Goal: Navigation & Orientation: Find specific page/section

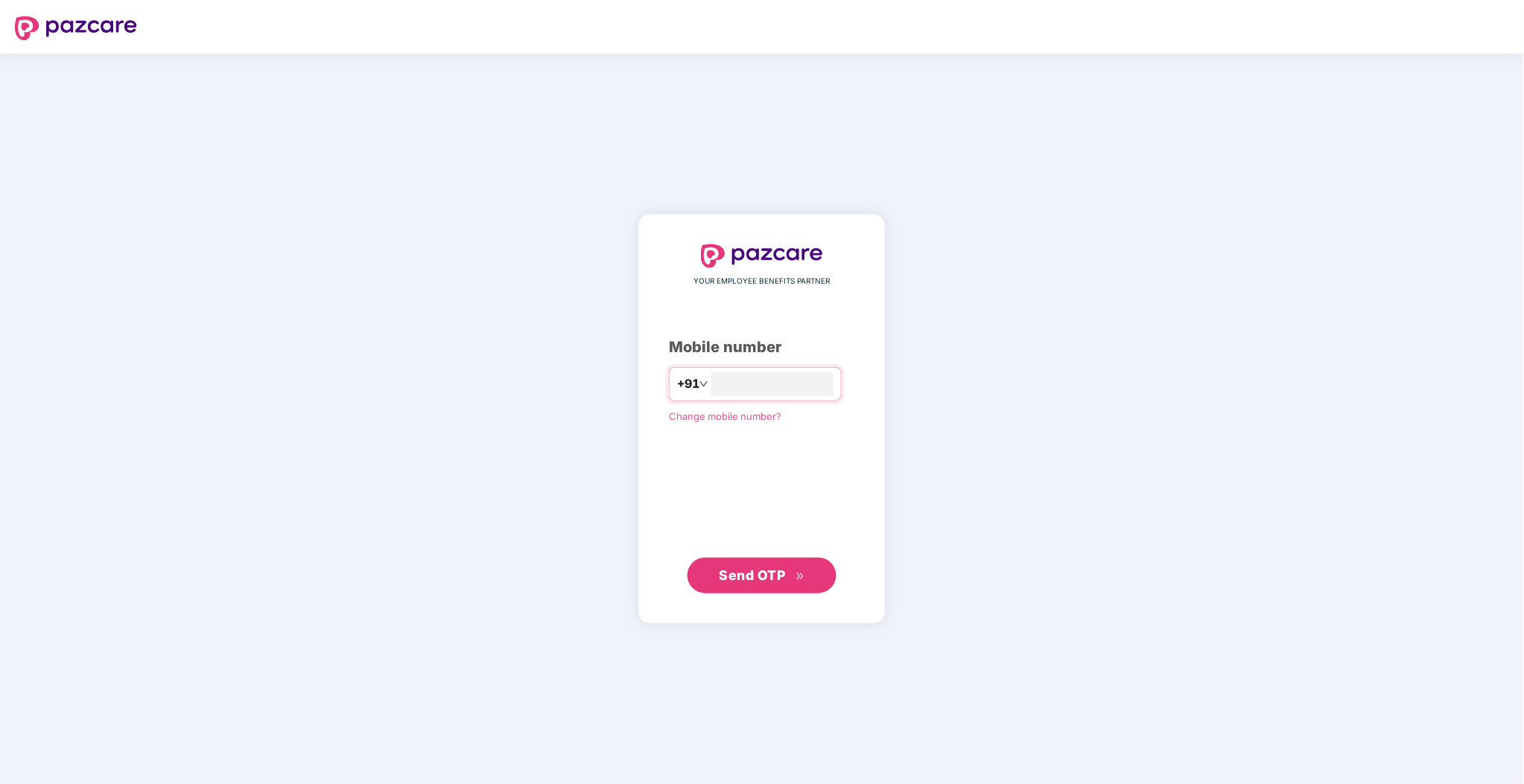
type input "**********"
click at [783, 584] on span "Send OTP" at bounding box center [762, 575] width 86 height 21
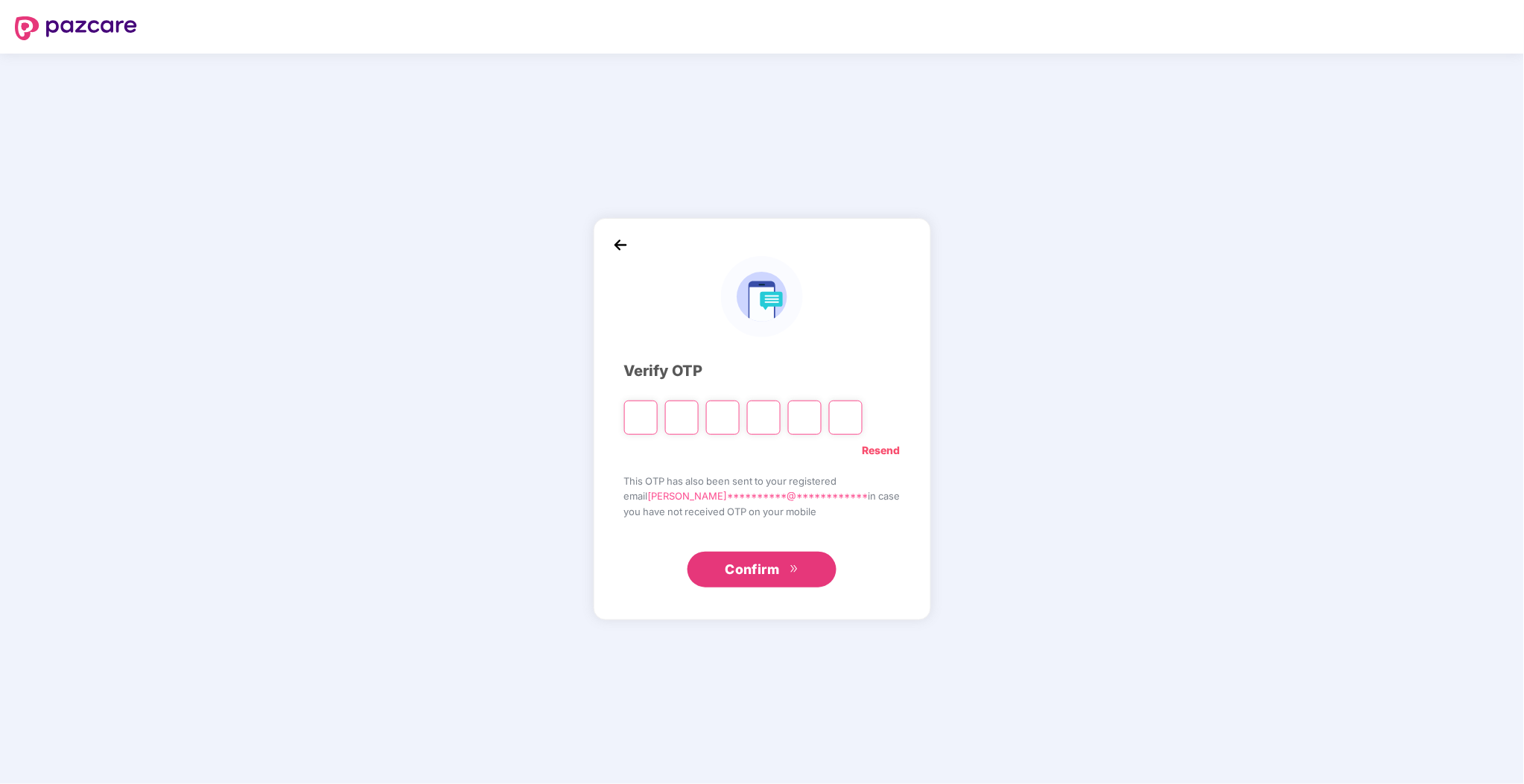
type input "*"
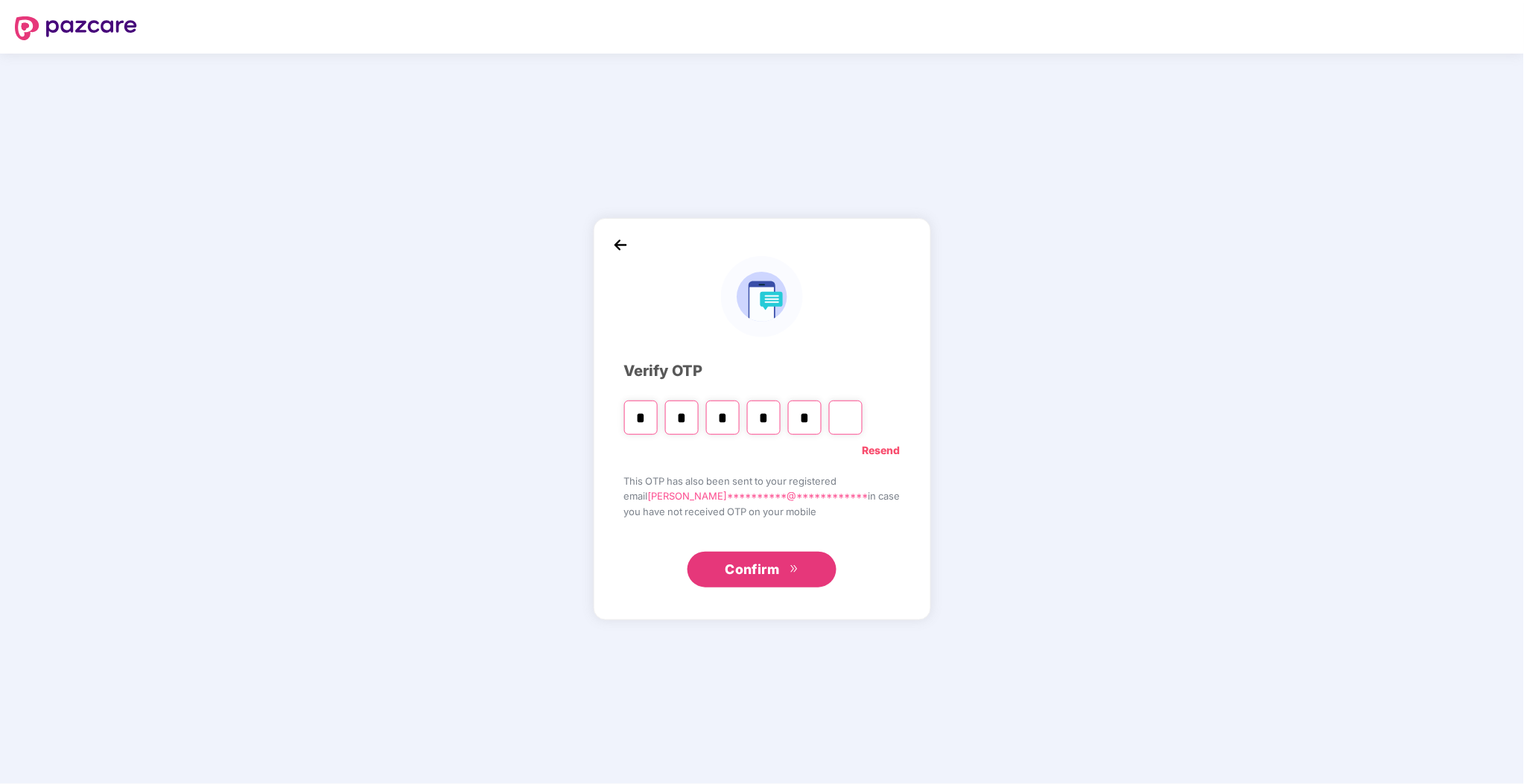
type input "*"
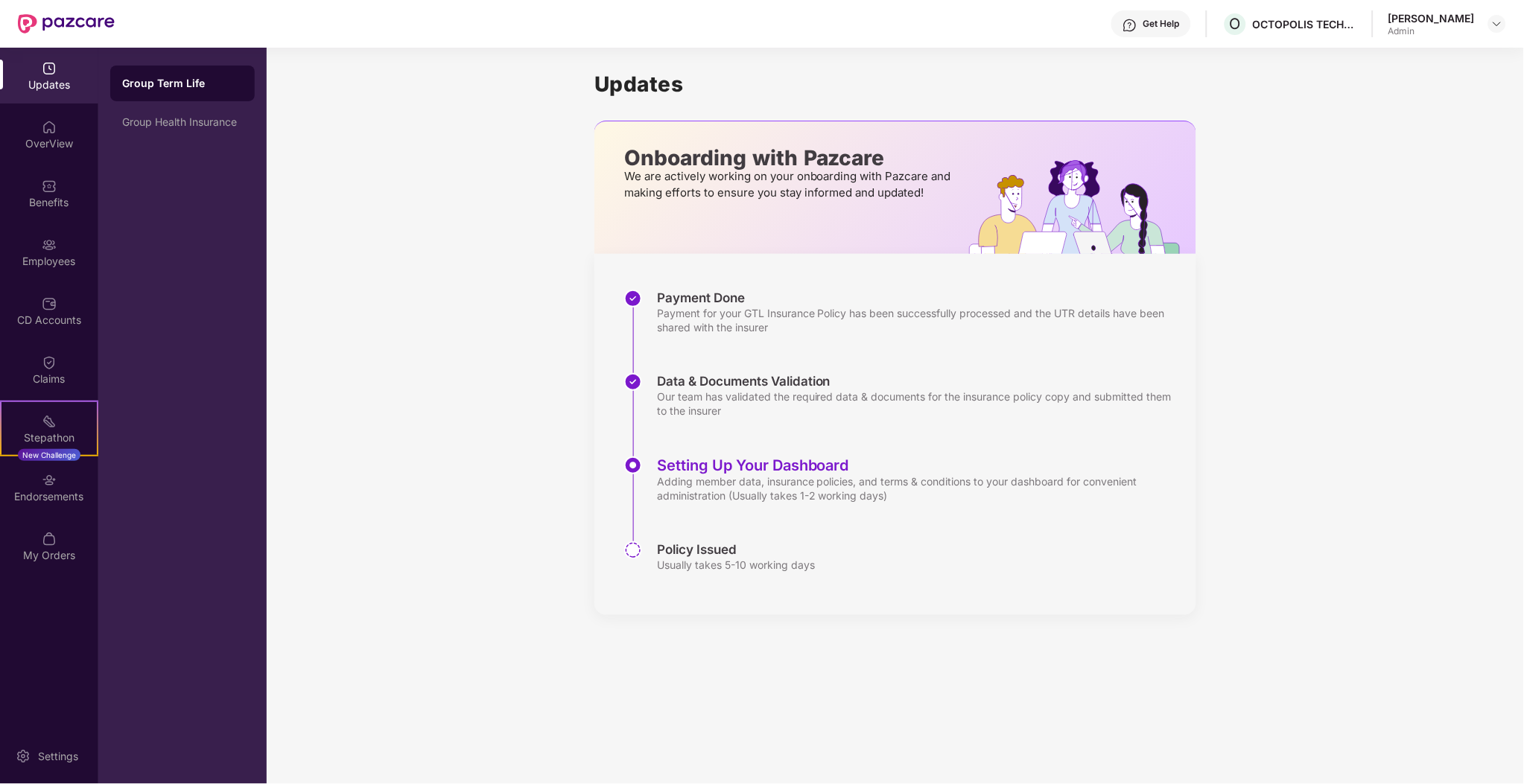
click at [72, 163] on div "Updates OverView Benefits Employees CD Accounts Claims Stepathon New Challenge …" at bounding box center [49, 312] width 99 height 530
click at [72, 323] on div "CD Accounts" at bounding box center [49, 320] width 99 height 15
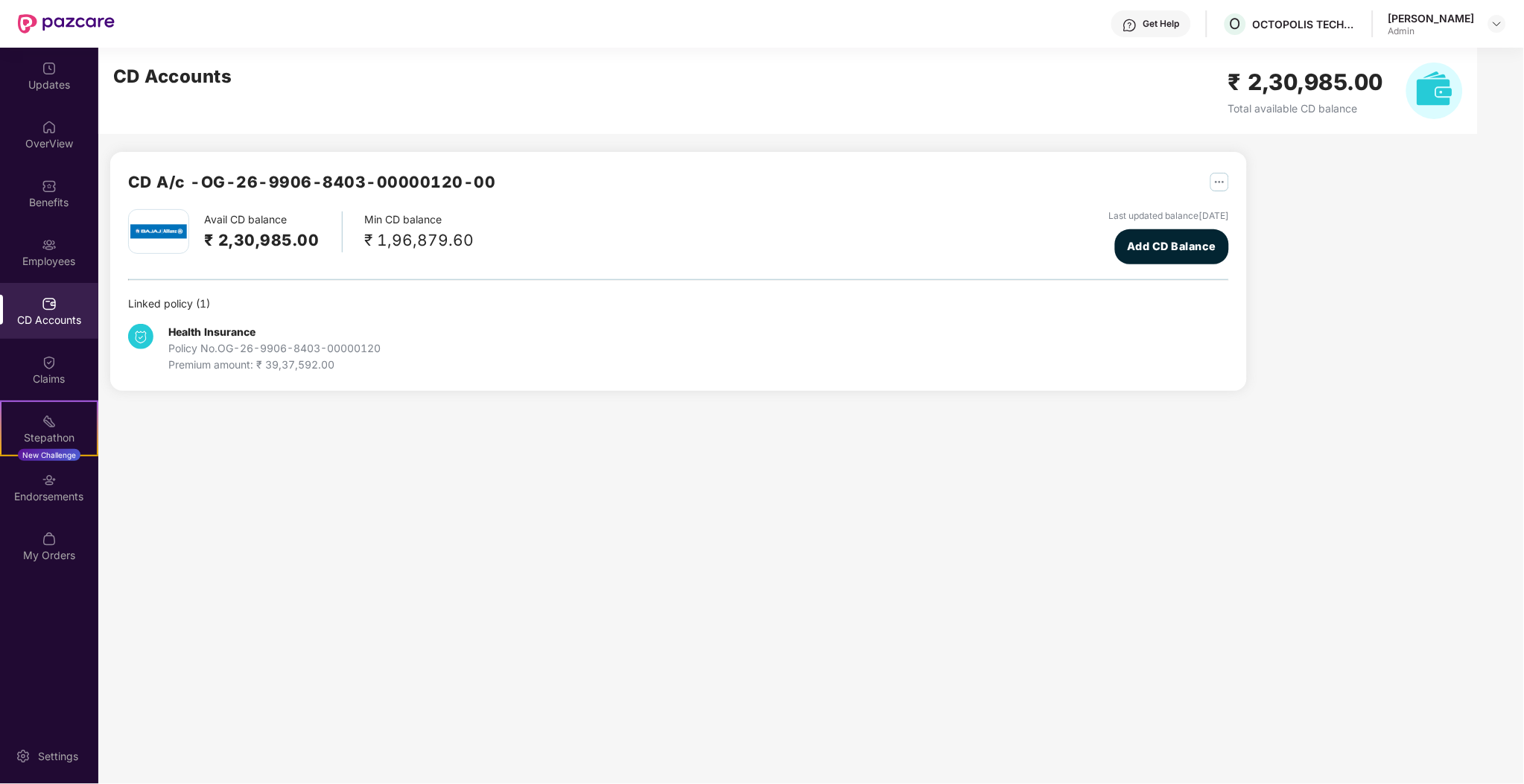
click at [1214, 179] on img "button" at bounding box center [1219, 182] width 19 height 19
click at [1224, 209] on div at bounding box center [1228, 215] width 32 height 16
click at [38, 110] on div "OverView" at bounding box center [49, 134] width 99 height 56
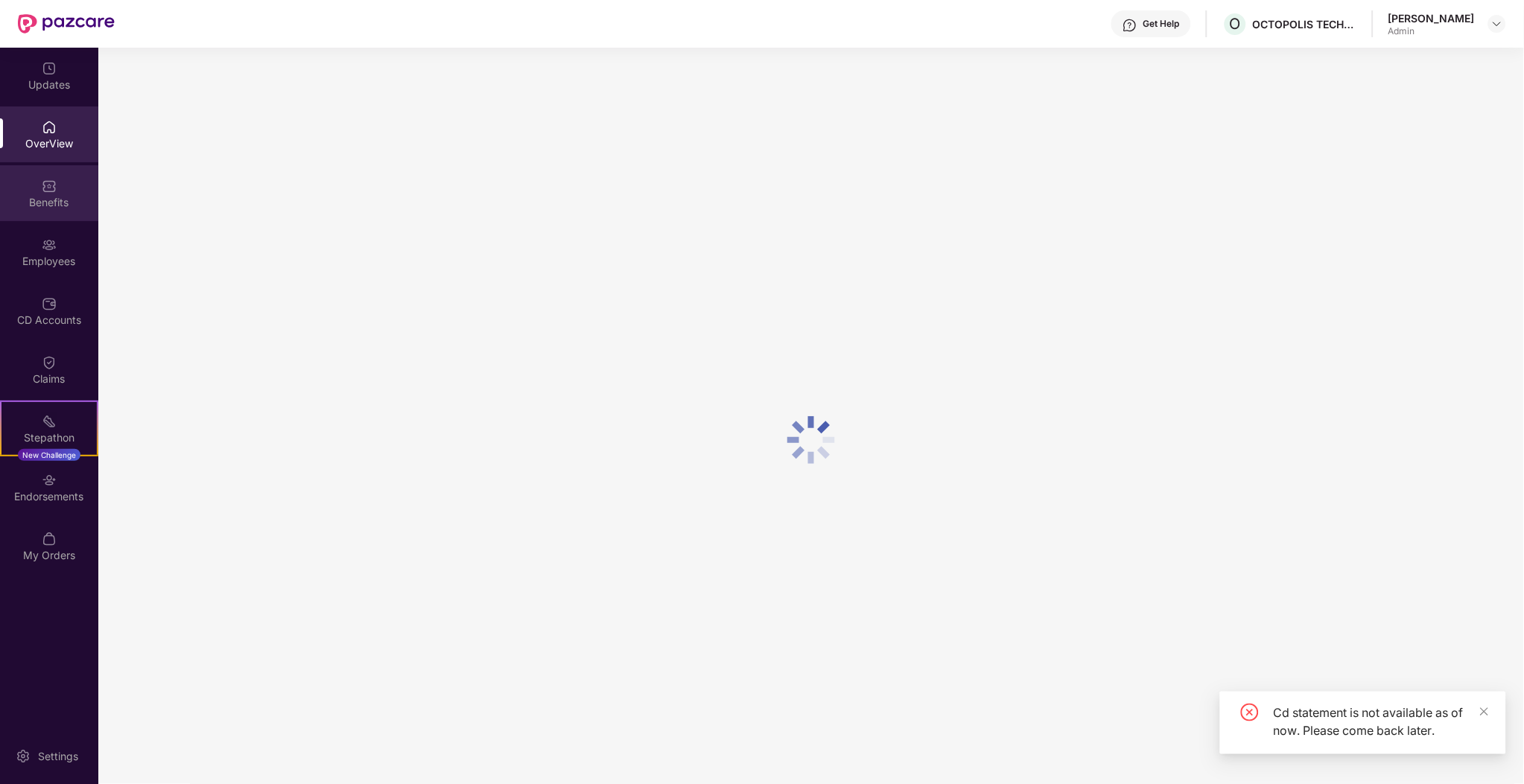
click at [55, 210] on div "Benefits" at bounding box center [49, 193] width 99 height 56
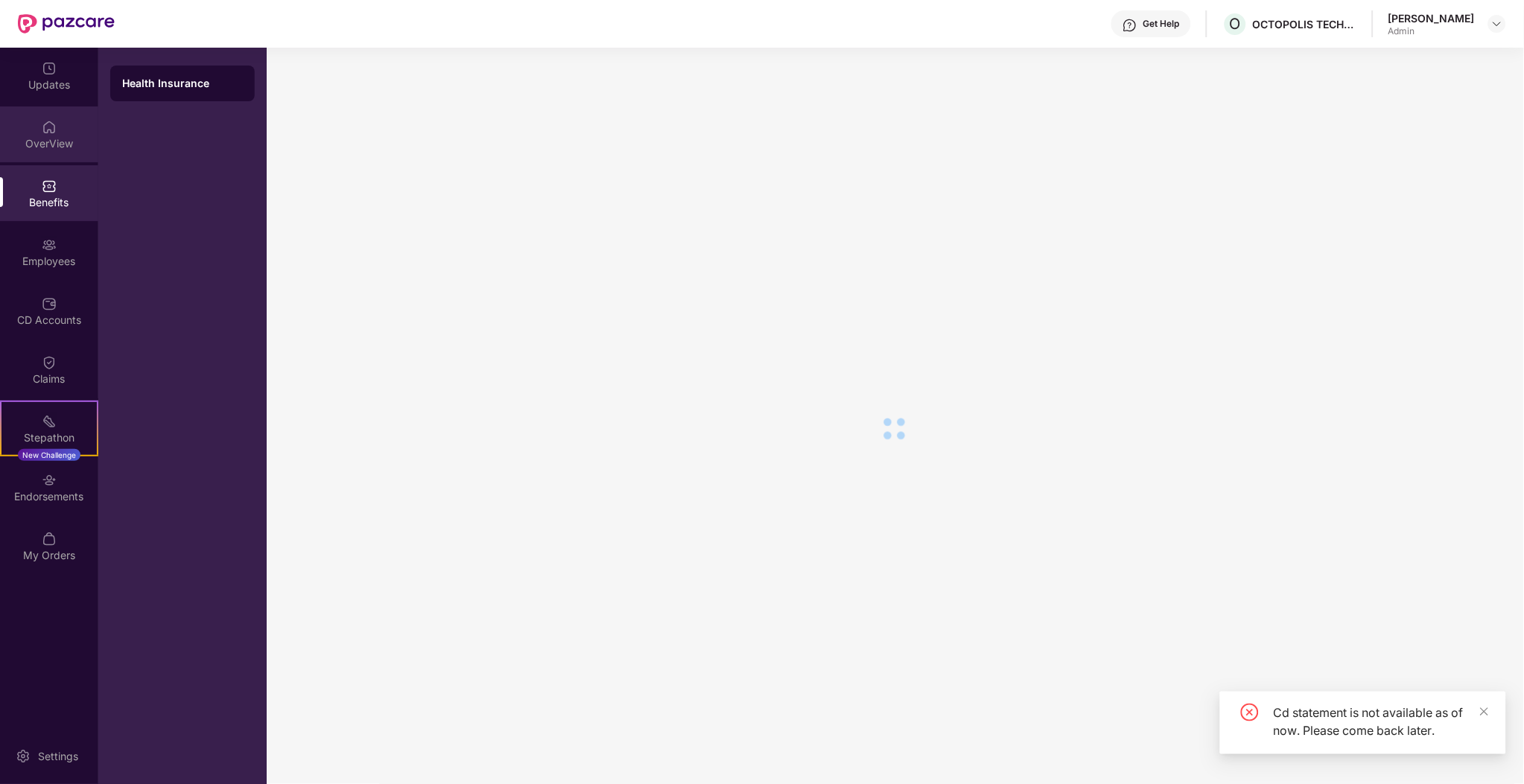
click at [65, 108] on div "OverView" at bounding box center [49, 134] width 99 height 56
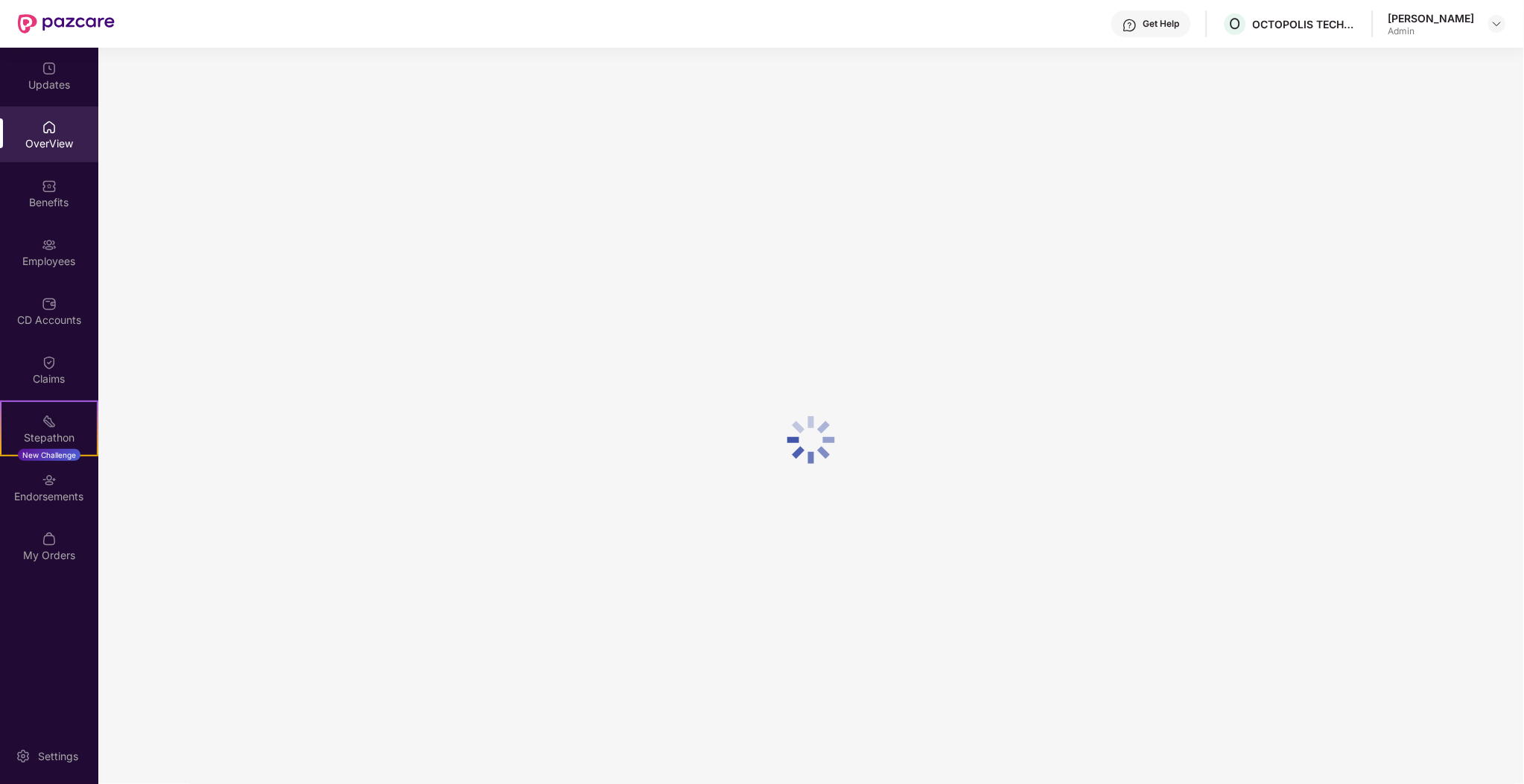
click at [58, 152] on div "OverView" at bounding box center [49, 134] width 99 height 56
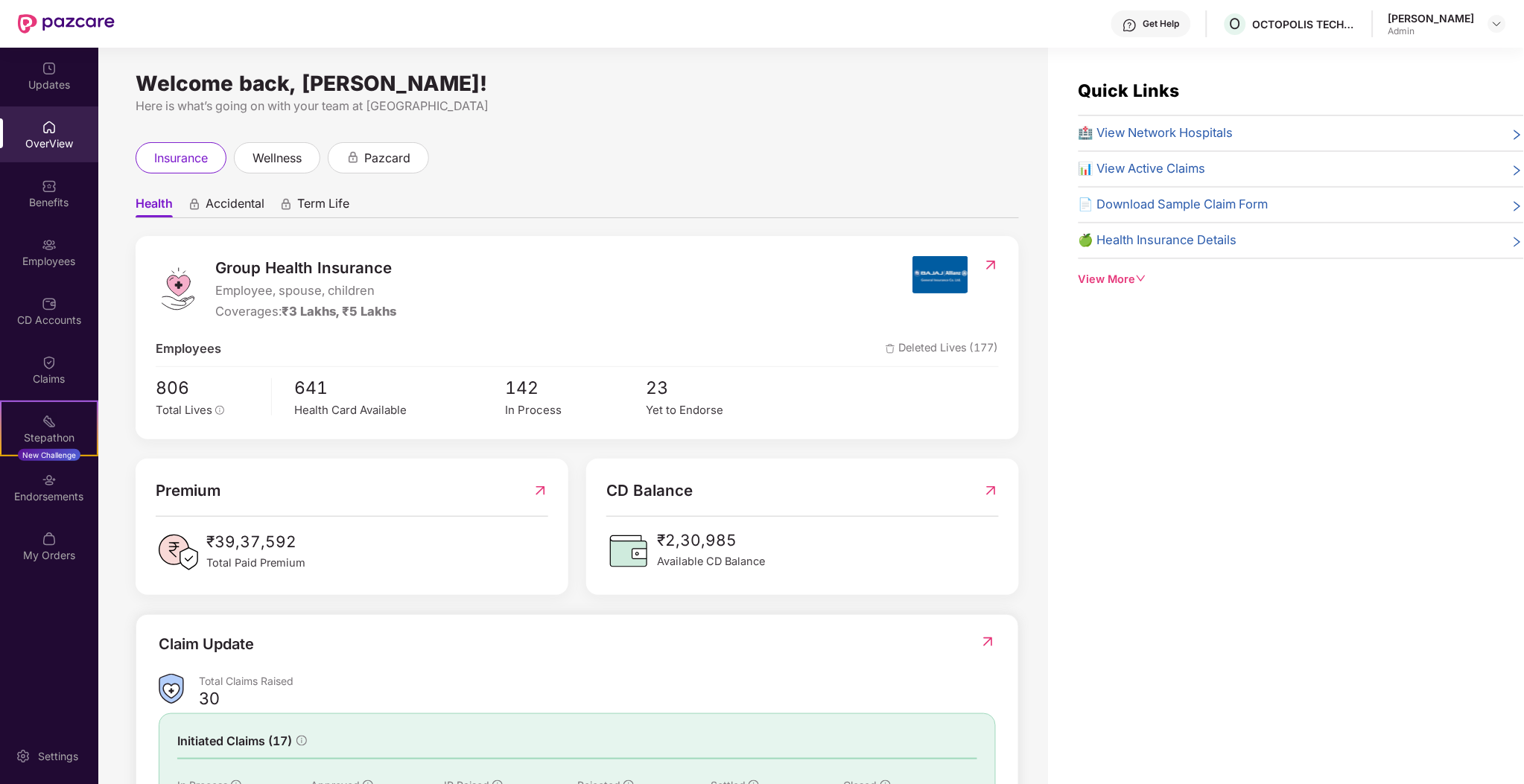
click at [980, 493] on div "CD Balance" at bounding box center [803, 490] width 393 height 24
click at [989, 491] on img at bounding box center [991, 490] width 16 height 24
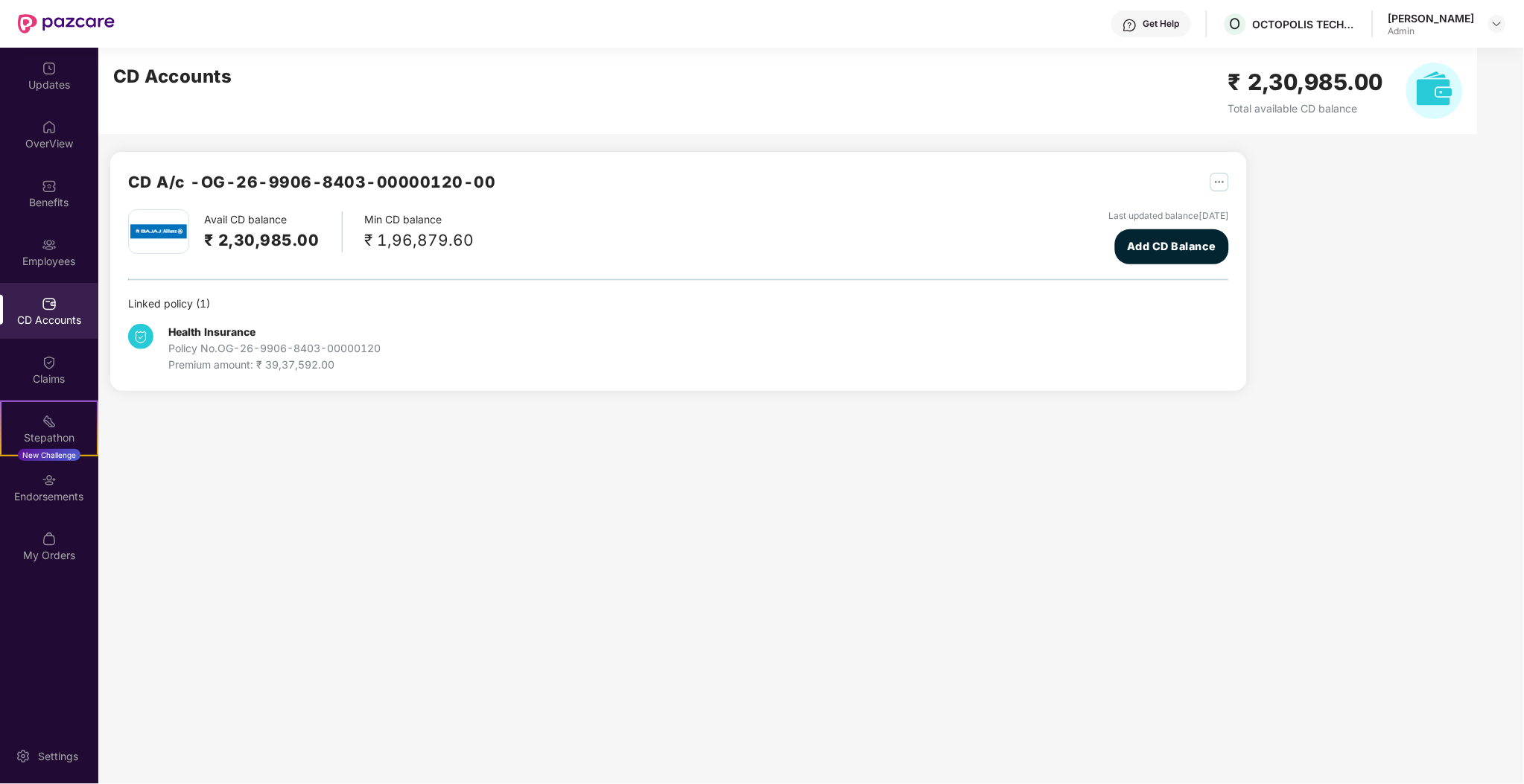
drag, startPoint x: 478, startPoint y: 248, endPoint x: 395, endPoint y: 365, distance: 143.5
click at [473, 249] on div "Avail CD balance ₹ 2,30,985.00 Min CD balance ₹ 1,96,879.60 Last updated balanc…" at bounding box center [678, 236] width 1101 height 55
click at [395, 365] on div "Health Insurance Policy No. OG-26-9906-8403-00000120 Premium amount: ₹ 39,37,59…" at bounding box center [312, 349] width 367 height 49
click at [425, 487] on main "CD Accounts ₹ 2,30,985.00 Total available CD balance CD A/c - OG-26-9906-8403-0…" at bounding box center [811, 416] width 1425 height 736
click at [298, 417] on main "CD Accounts ₹ 2,30,985.00 Total available CD balance CD A/c - OG-26-9906-8403-0…" at bounding box center [811, 416] width 1425 height 736
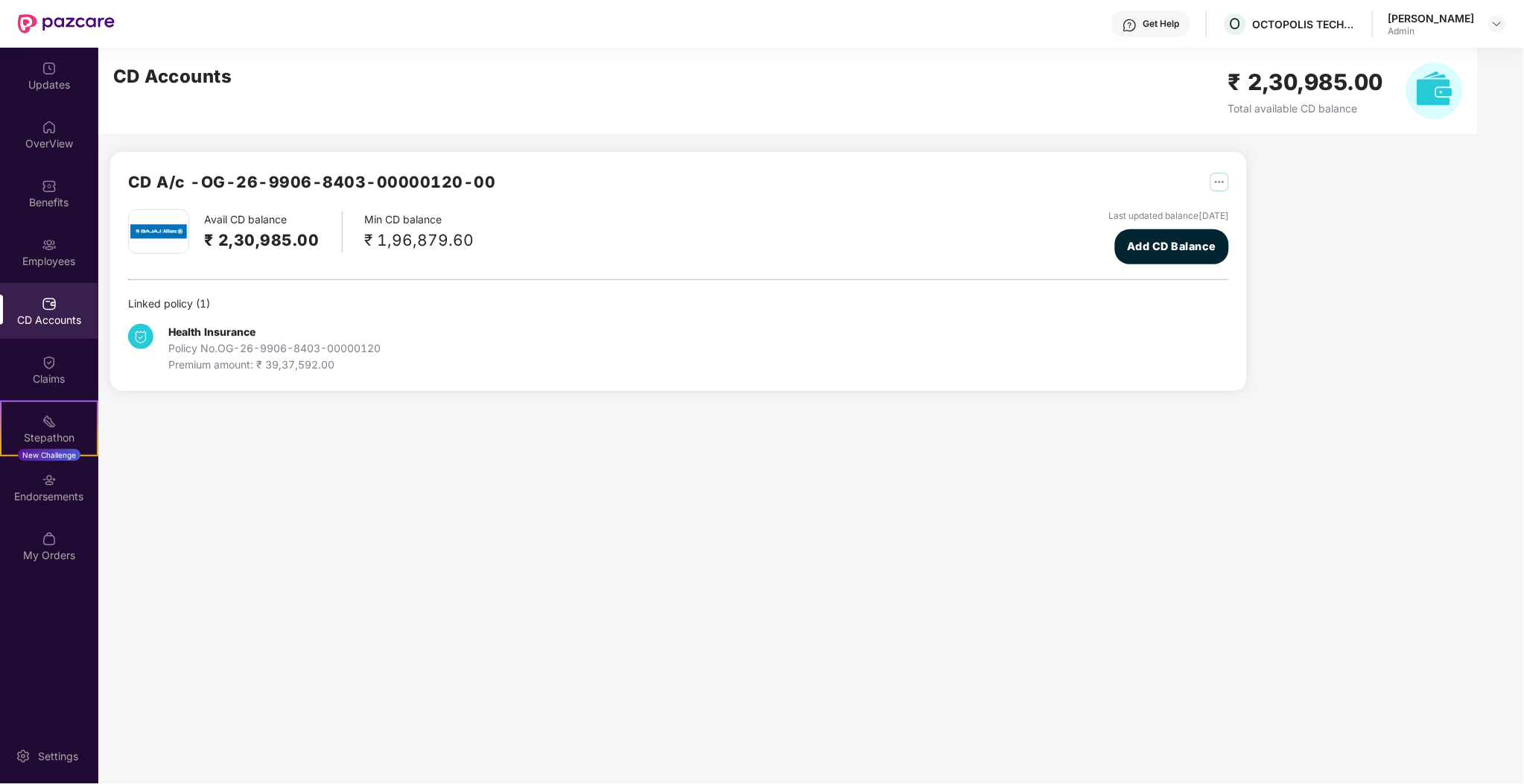
click at [245, 361] on div "Premium amount: ₹ 39,37,592.00" at bounding box center [275, 364] width 212 height 16
click at [532, 427] on main "CD Accounts ₹ 2,30,985.00 Total available CD balance CD A/c - OG-26-9906-8403-0…" at bounding box center [811, 416] width 1425 height 736
click at [233, 360] on div "Premium amount: ₹ 39,37,592.00" at bounding box center [275, 364] width 212 height 16
drag, startPoint x: 392, startPoint y: 365, endPoint x: 295, endPoint y: 275, distance: 132.3
click at [265, 280] on div "Avail CD balance ₹ 2,30,985.00 Min CD balance ₹ 1,96,879.60 Last updated balanc…" at bounding box center [678, 291] width 1101 height 163
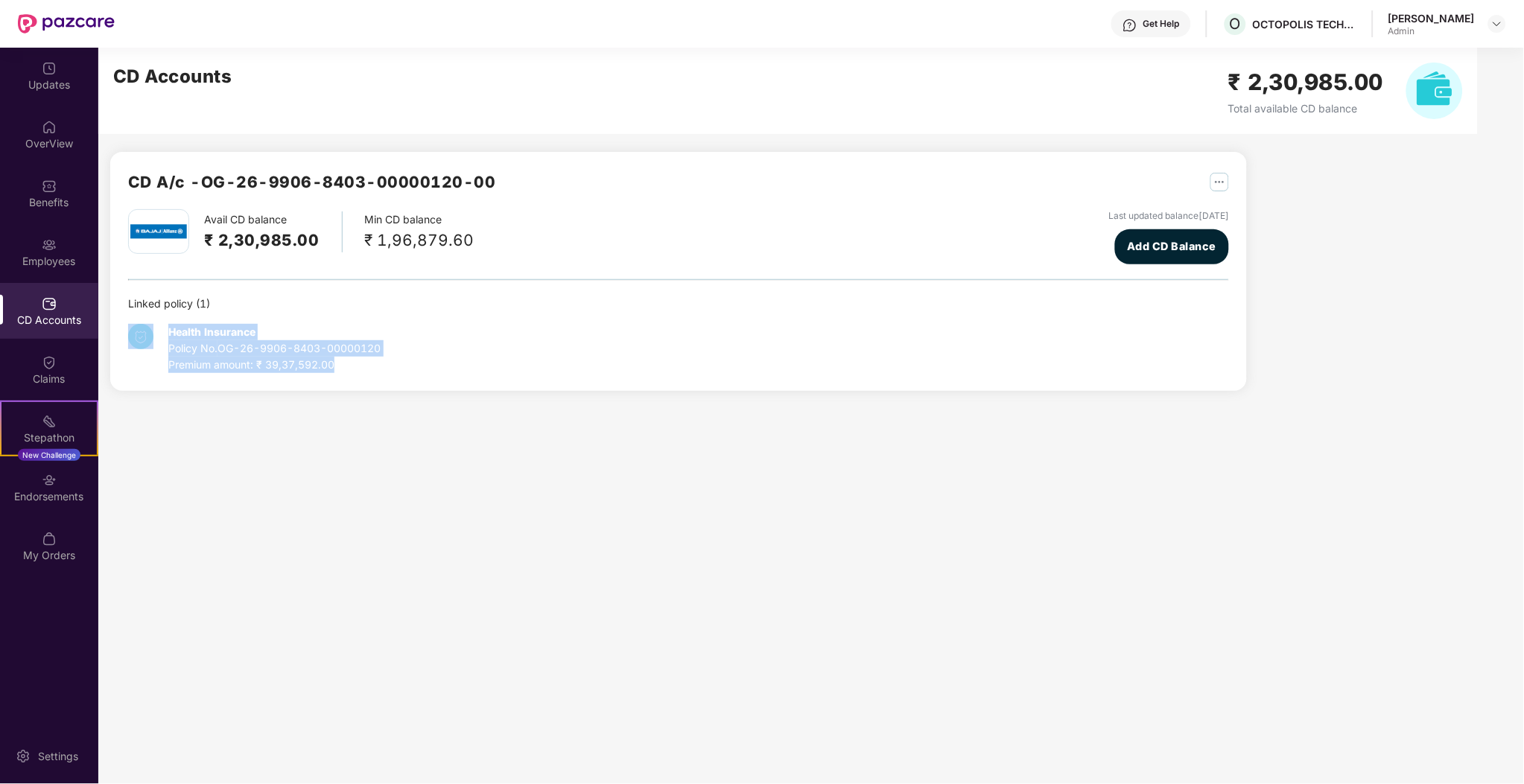
click at [460, 370] on div "Health Insurance Policy No. OG-26-9906-8403-00000120 Premium amount: ₹ 39,37,59…" at bounding box center [312, 349] width 367 height 49
click at [298, 216] on div "Avail CD balance ₹ 2,30,985.00" at bounding box center [273, 232] width 138 height 41
click at [388, 234] on div "₹ 1,96,879.60" at bounding box center [420, 240] width 110 height 24
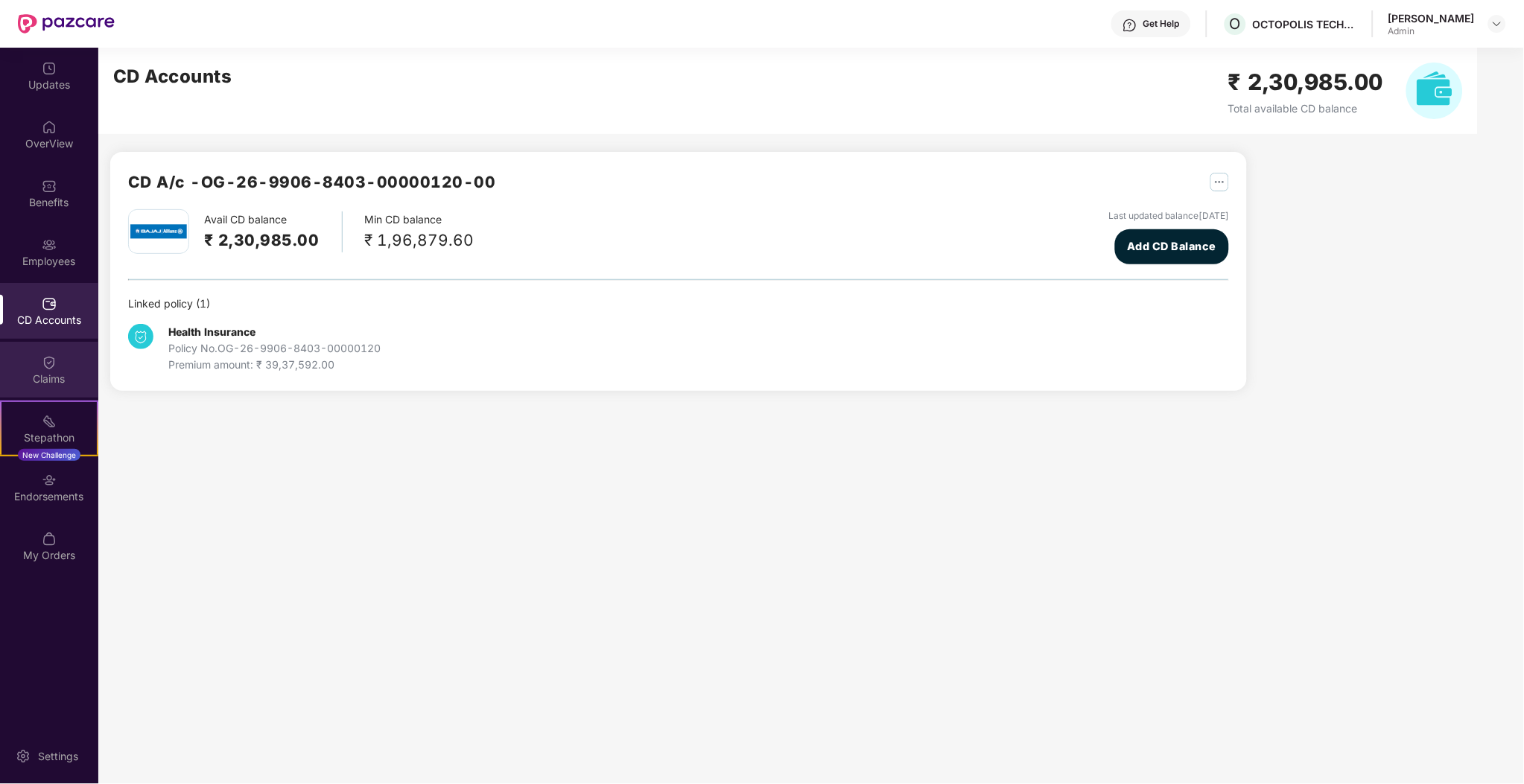
click at [37, 372] on div "Claims" at bounding box center [49, 379] width 99 height 15
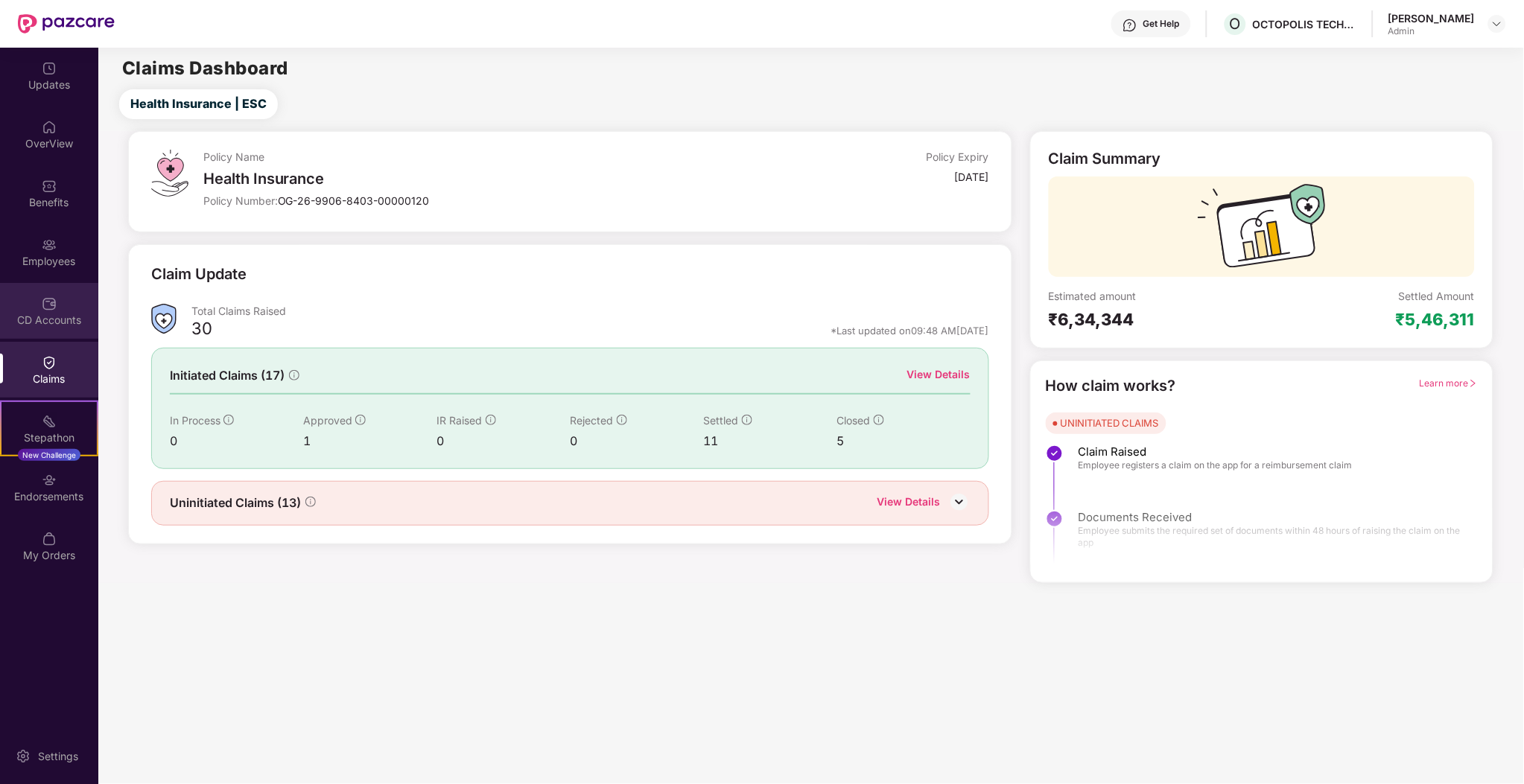
click at [20, 330] on div "CD Accounts" at bounding box center [49, 311] width 99 height 56
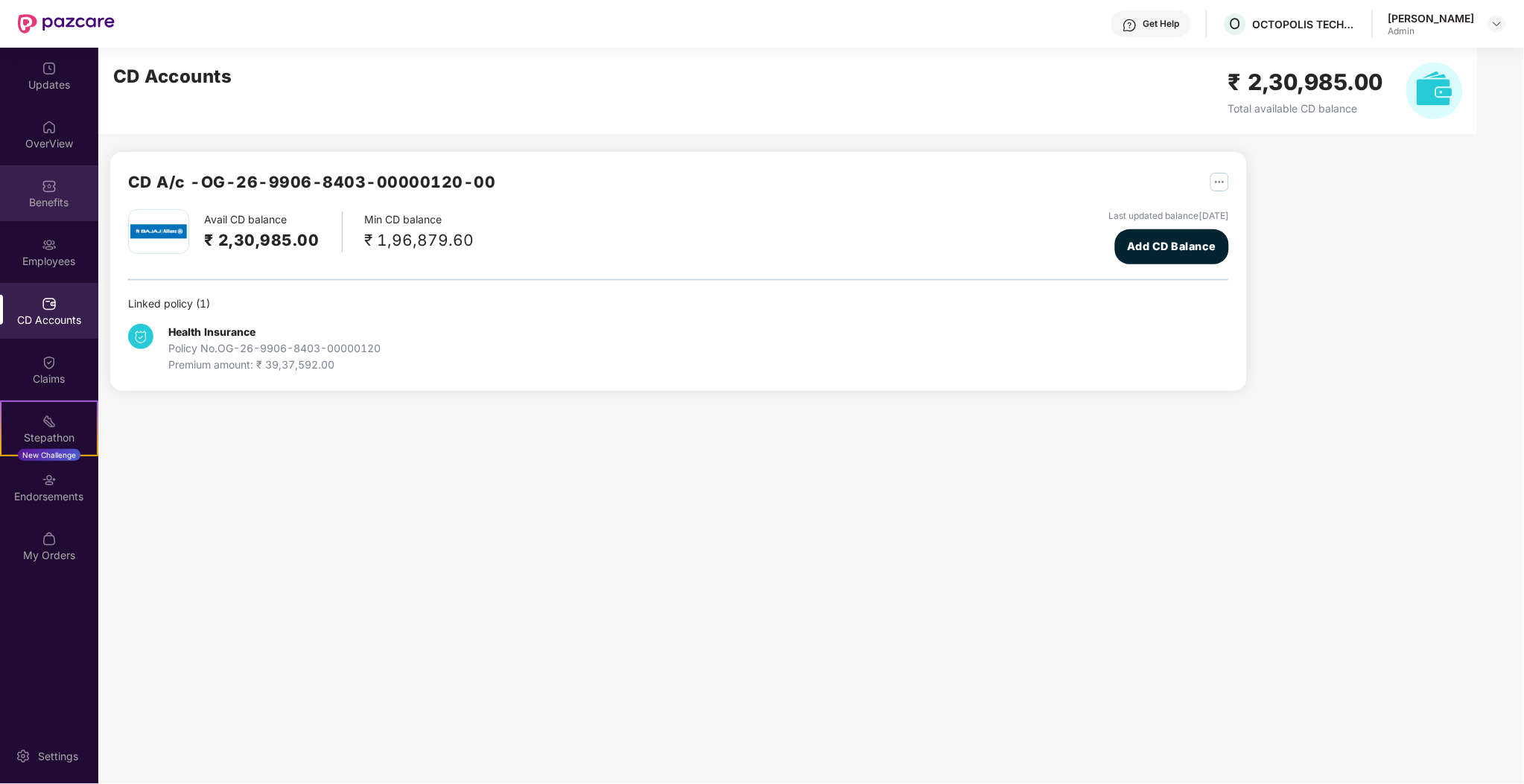
click at [55, 177] on div at bounding box center [50, 184] width 15 height 15
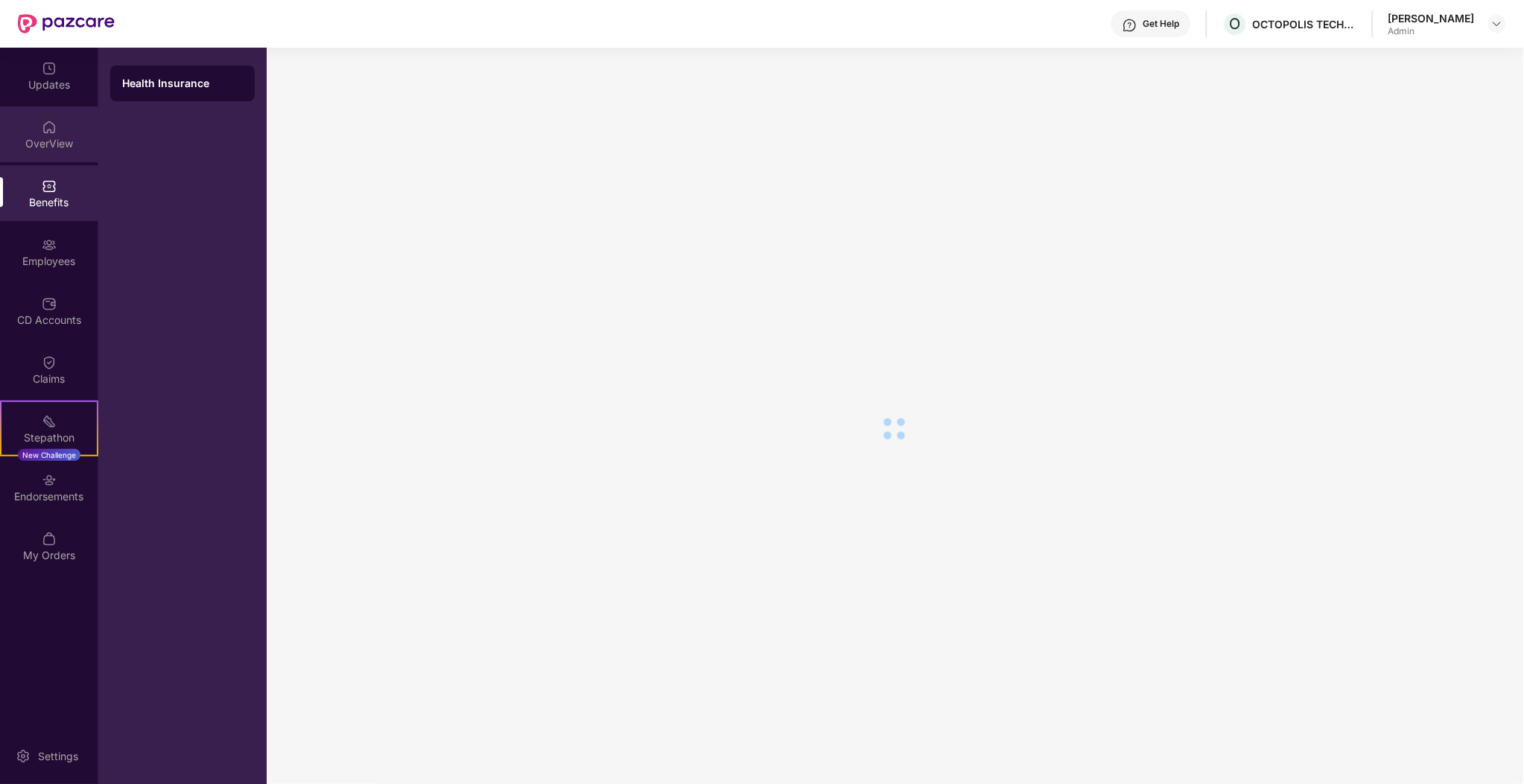
click at [58, 144] on div "OverView" at bounding box center [49, 144] width 99 height 15
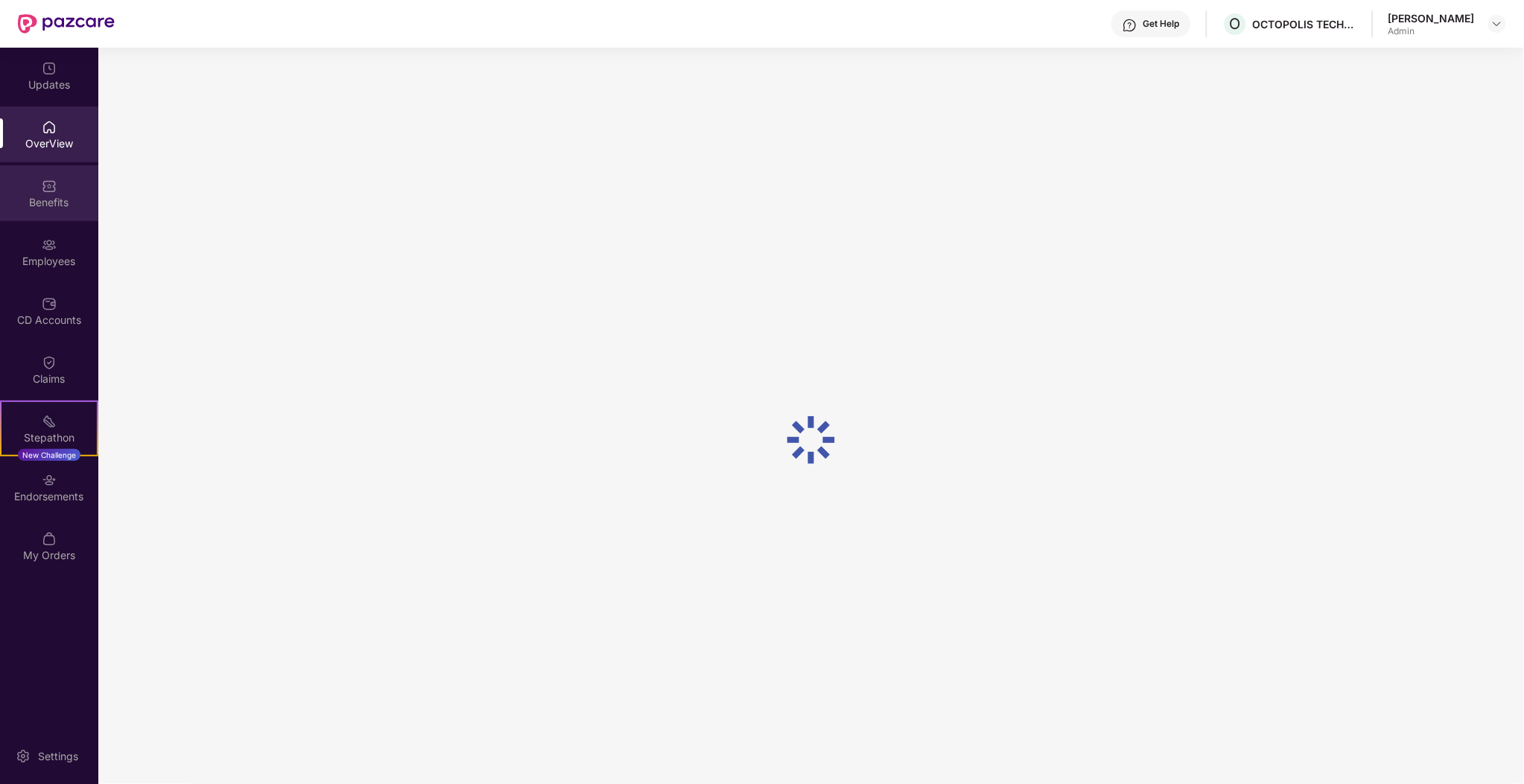
click at [45, 207] on div "Benefits" at bounding box center [49, 203] width 99 height 15
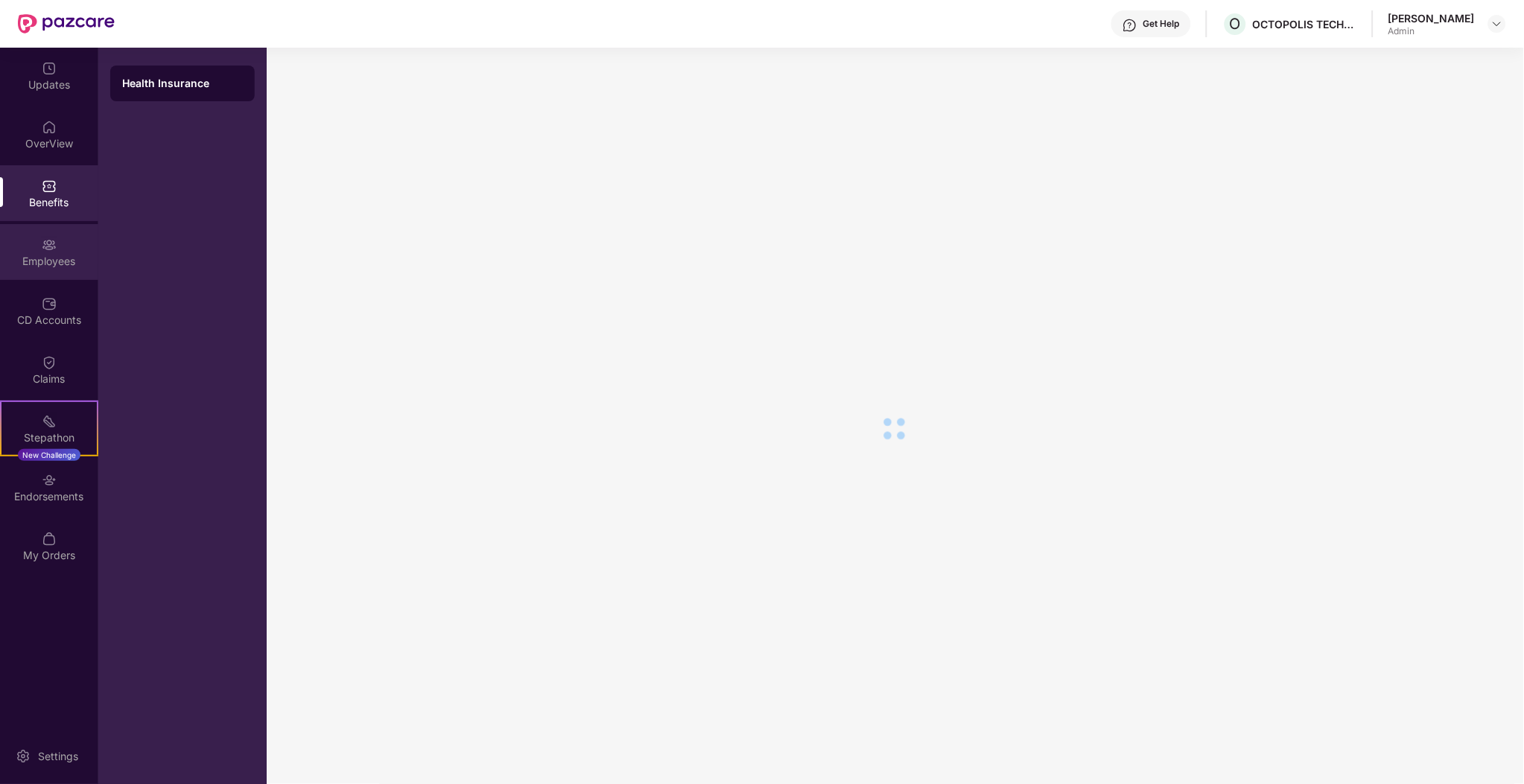
click at [46, 259] on div "Employees" at bounding box center [49, 261] width 99 height 15
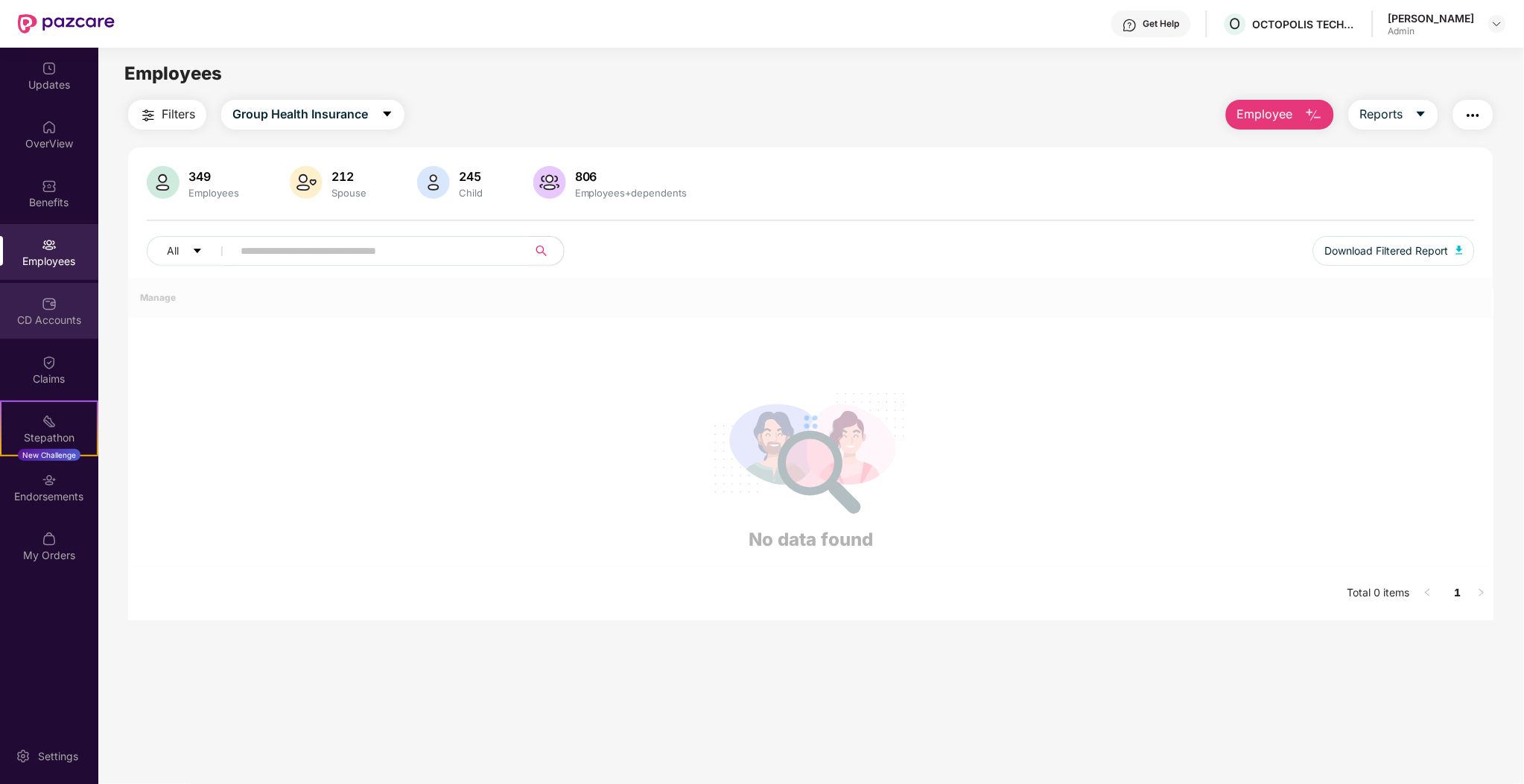
click at [46, 306] on img at bounding box center [50, 304] width 15 height 15
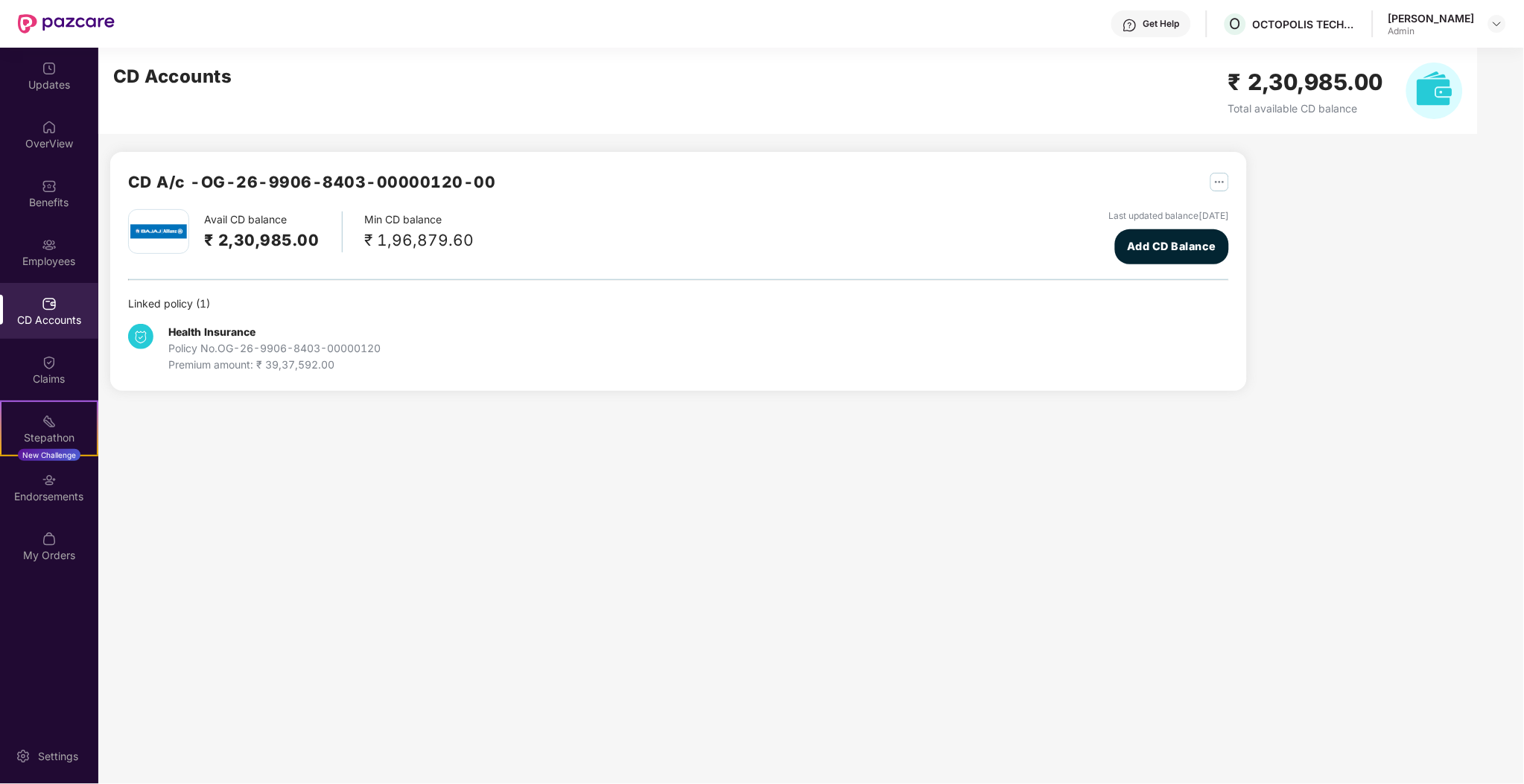
click at [398, 346] on div "Health Insurance Policy No. OG-26-9906-8403-00000120 Premium amount: ₹ 39,37,59…" at bounding box center [312, 349] width 367 height 49
drag, startPoint x: 388, startPoint y: 351, endPoint x: 219, endPoint y: 353, distance: 169.0
click at [219, 353] on div "Health Insurance Policy No. OG-26-9906-8403-00000120 Premium amount: ₹ 39,37,59…" at bounding box center [312, 349] width 367 height 49
click at [365, 358] on div "Premium amount: ₹ 39,37,592.00" at bounding box center [275, 364] width 212 height 16
click at [376, 335] on div "Health Insurance Policy No. OG-26-9906-8403-00000120 Premium amount: ₹ 39,37,59…" at bounding box center [275, 349] width 212 height 49
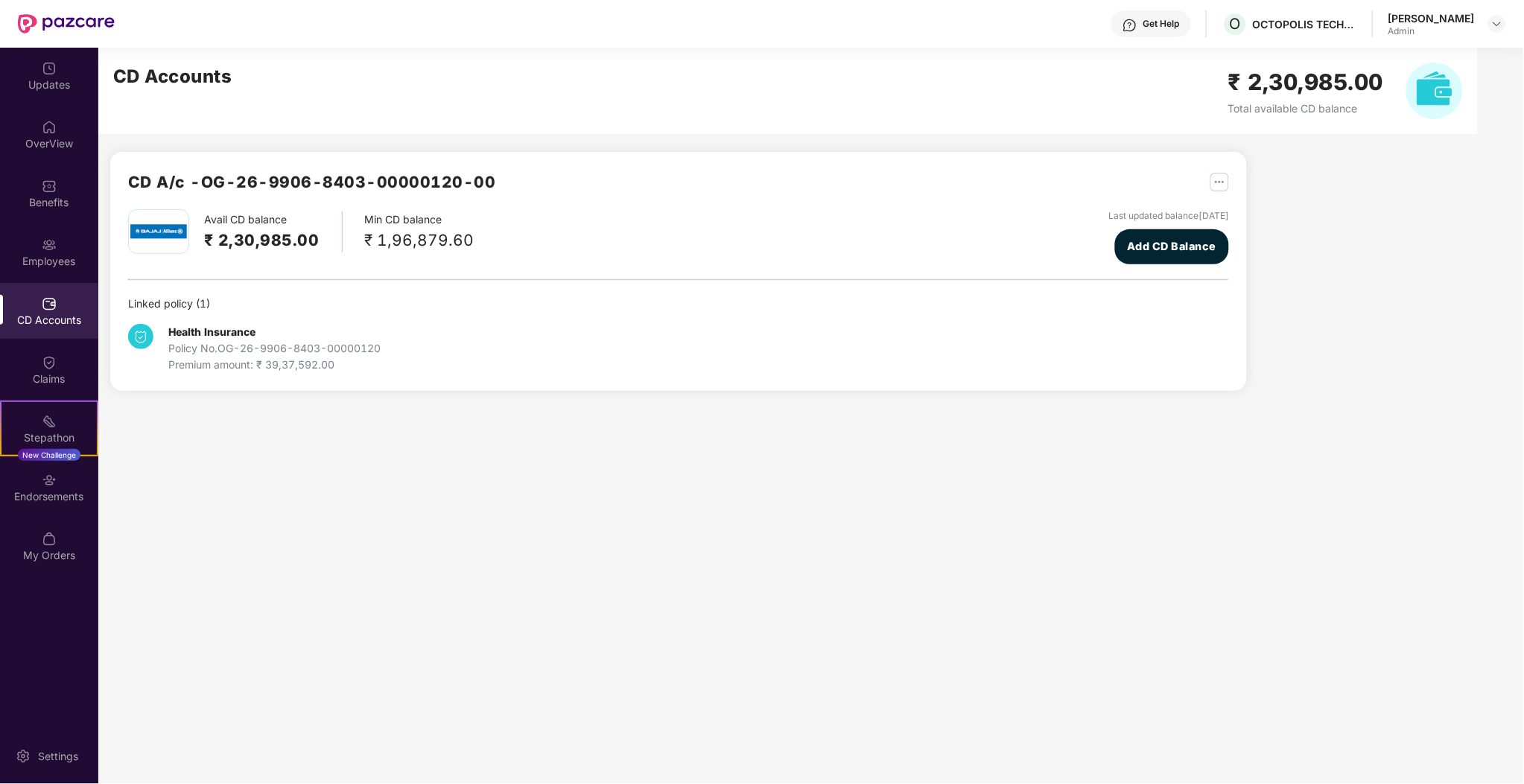
click at [279, 347] on div "Policy No. OG-26-9906-8403-00000120" at bounding box center [275, 348] width 212 height 16
click at [313, 337] on div "Health Insurance Policy No. OG-26-9906-8403-00000120 Premium amount: ₹ 39,37,59…" at bounding box center [275, 349] width 212 height 49
click at [363, 349] on div "Policy No. OG-26-9906-8403-00000120" at bounding box center [275, 348] width 212 height 16
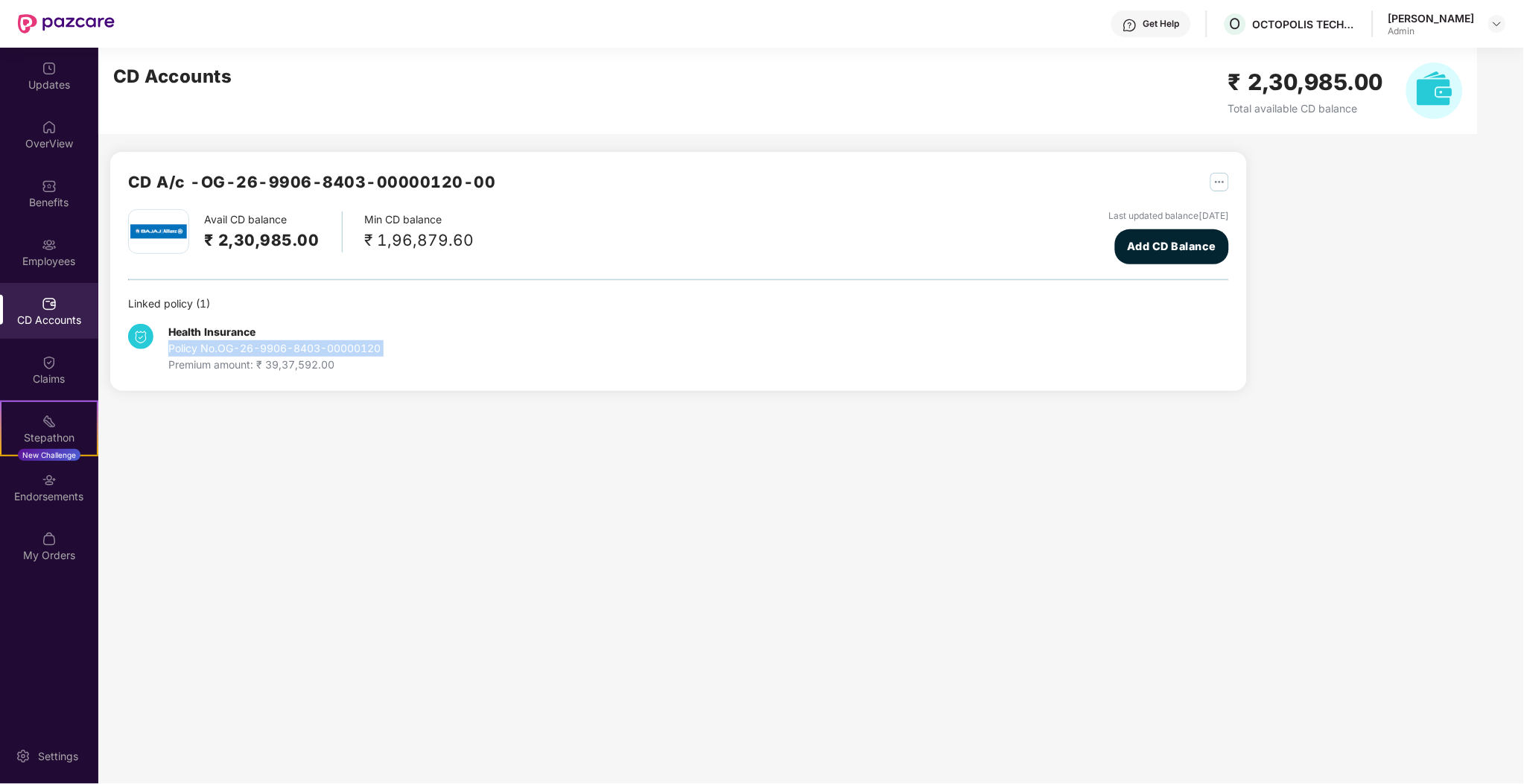
click at [363, 349] on div "Policy No. OG-26-9906-8403-00000120" at bounding box center [275, 348] width 212 height 16
click at [379, 349] on div "Policy No. OG-26-9906-8403-00000120" at bounding box center [275, 348] width 212 height 16
click at [3, 363] on div "Claims" at bounding box center [49, 370] width 99 height 56
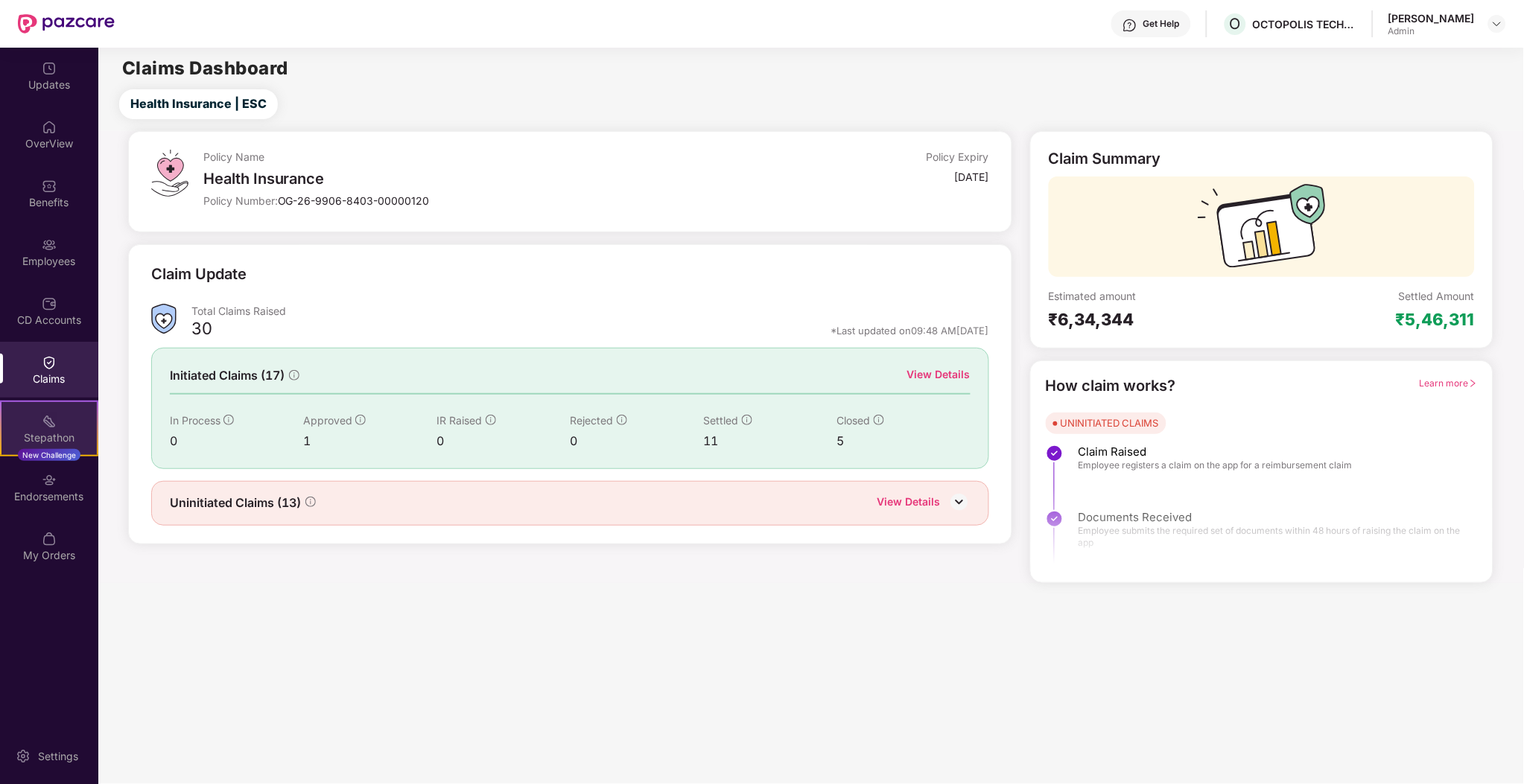
click at [54, 406] on div "Stepathon New Challenge" at bounding box center [49, 429] width 99 height 56
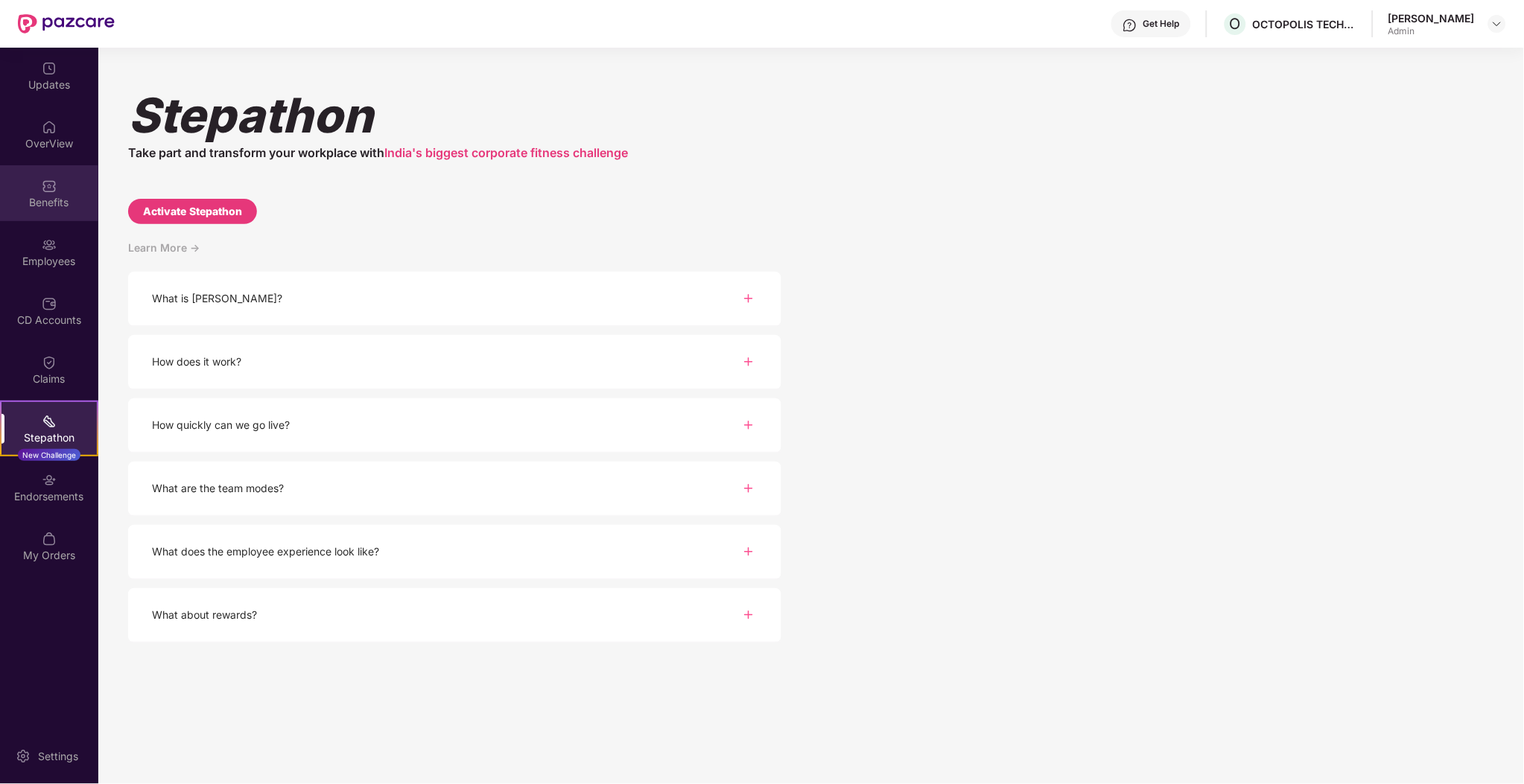
click at [29, 186] on div "Benefits" at bounding box center [49, 193] width 99 height 56
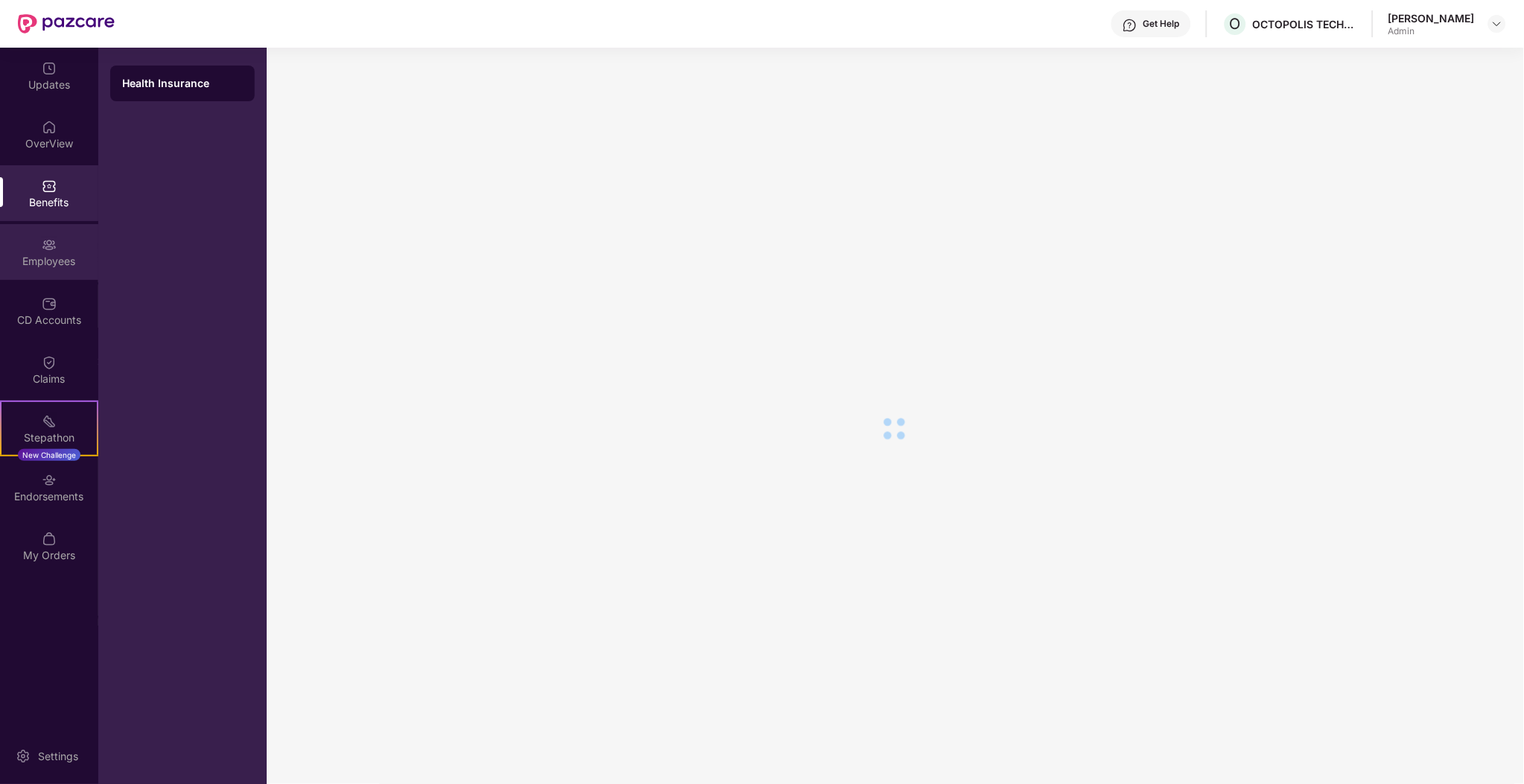
click at [41, 228] on div "Employees" at bounding box center [49, 252] width 99 height 56
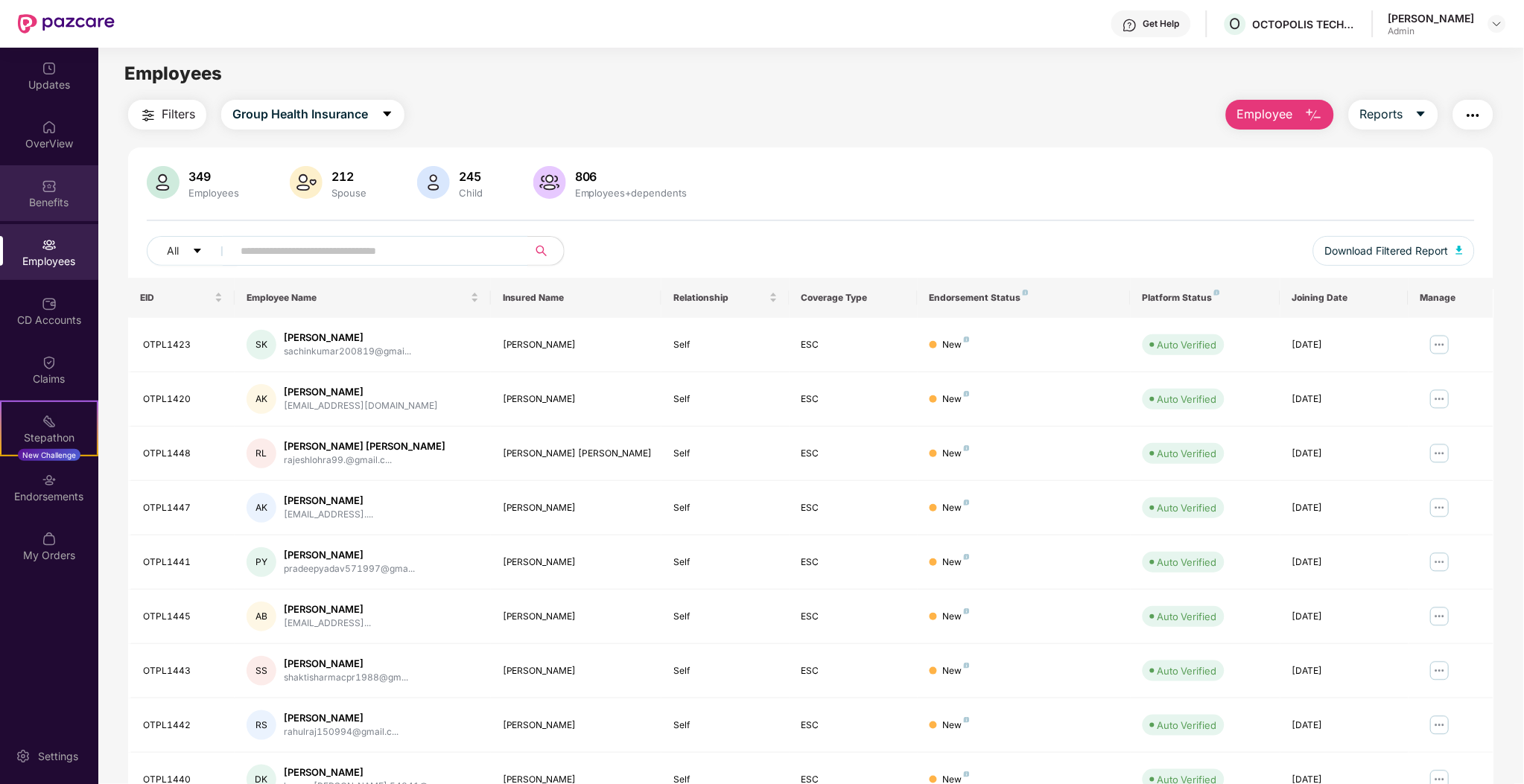
click at [48, 205] on div "Benefits" at bounding box center [49, 203] width 99 height 15
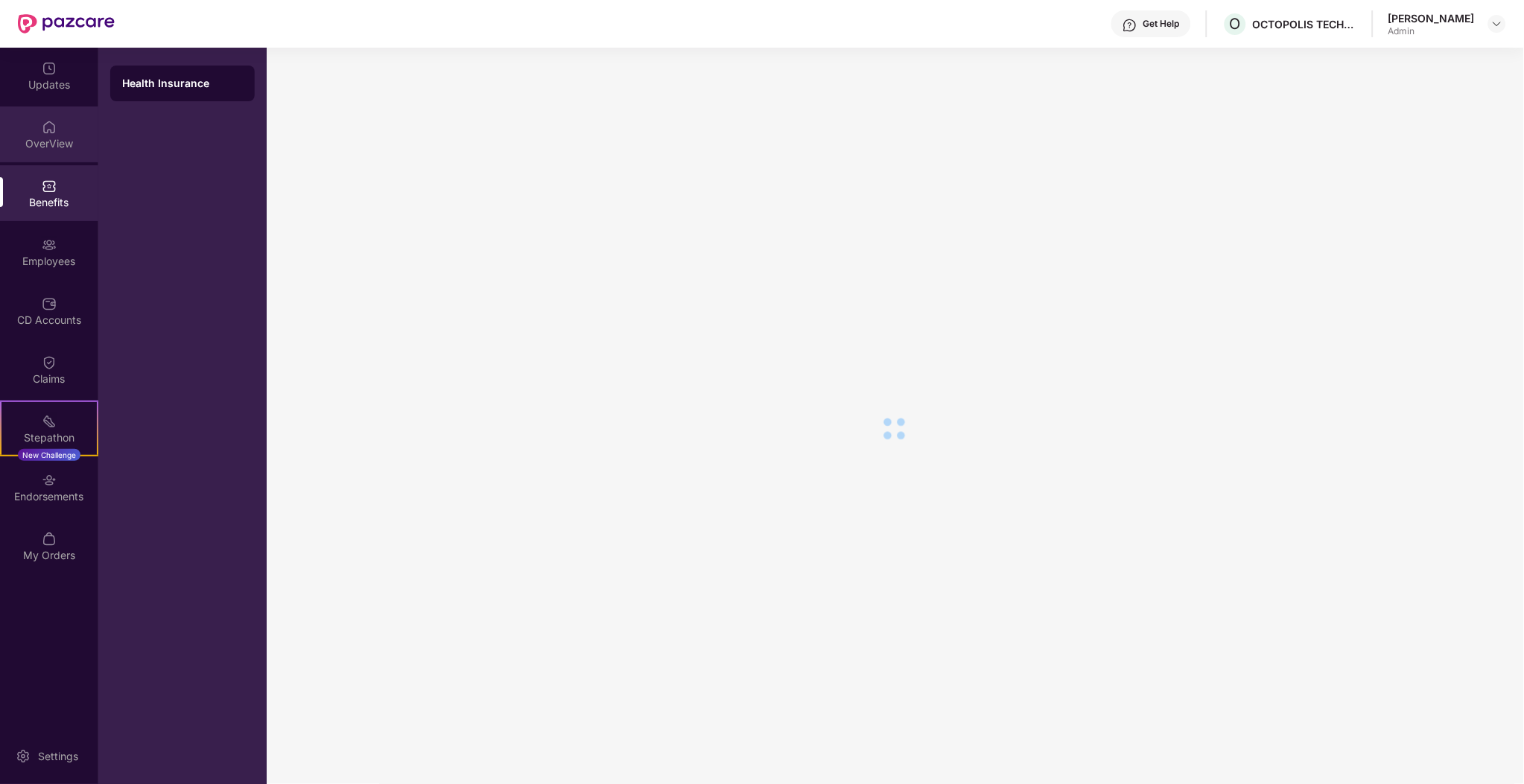
click at [67, 143] on div "OverView" at bounding box center [49, 144] width 99 height 15
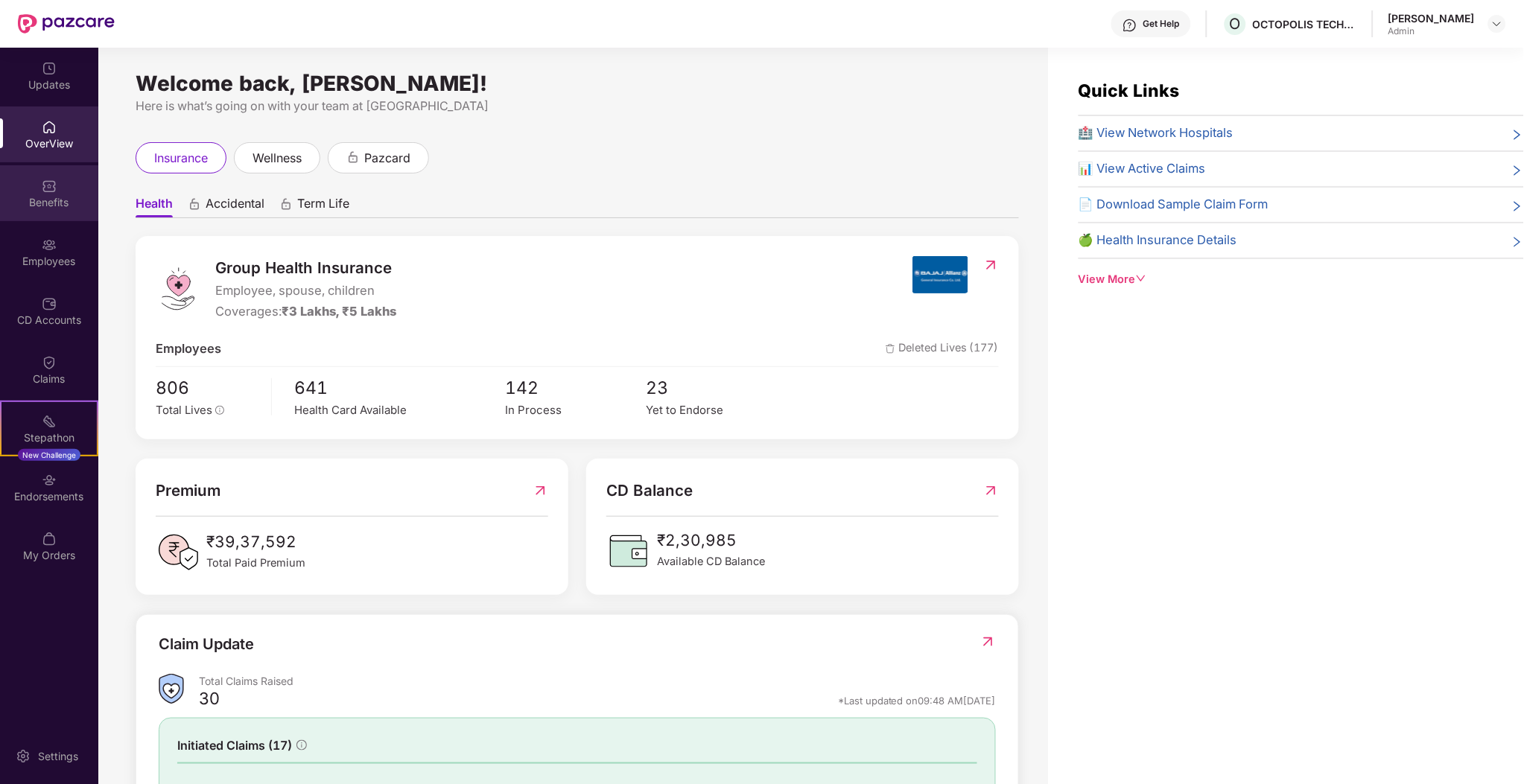
click at [40, 204] on div "Benefits" at bounding box center [49, 203] width 99 height 15
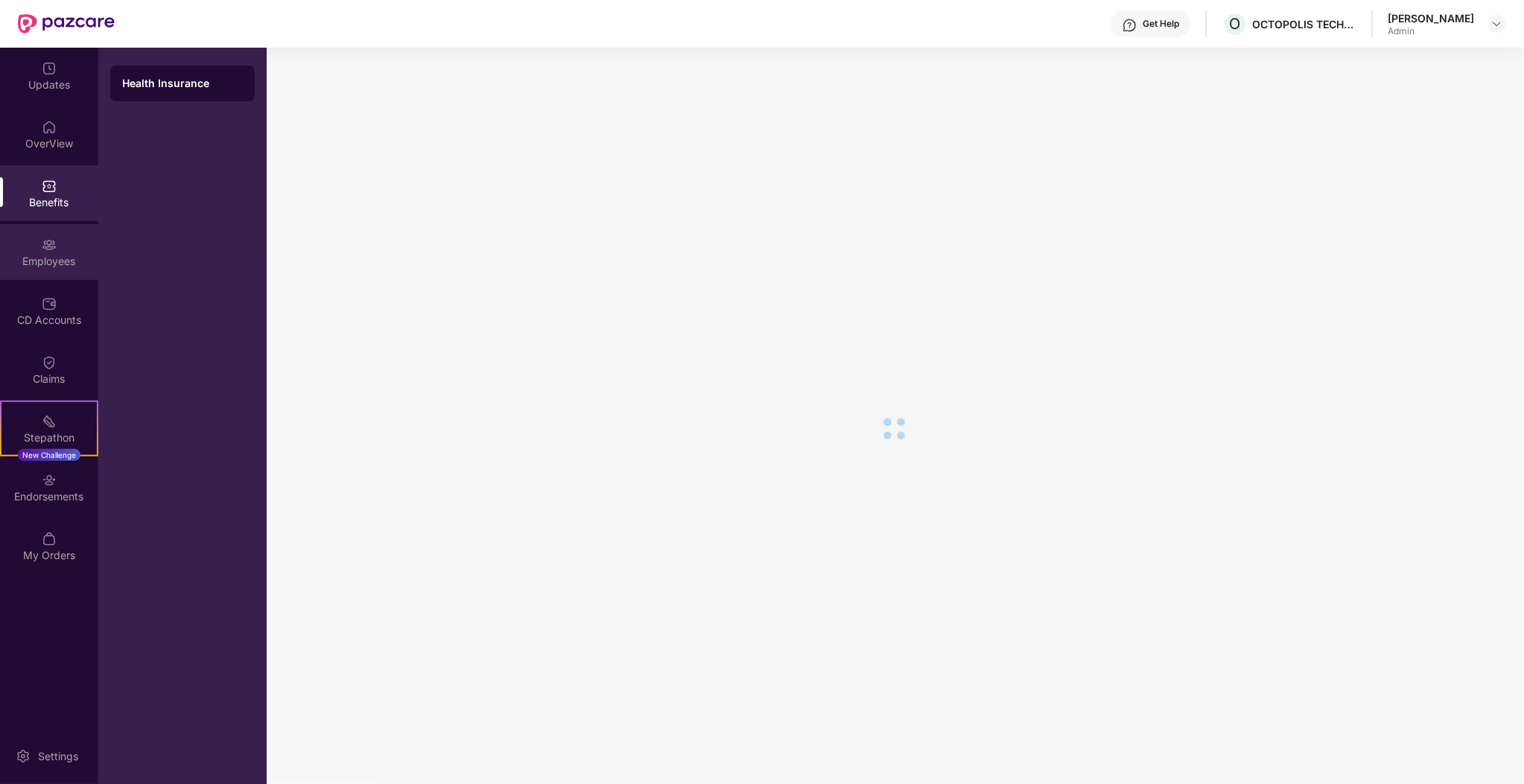
click at [74, 266] on div "Employees" at bounding box center [49, 261] width 99 height 15
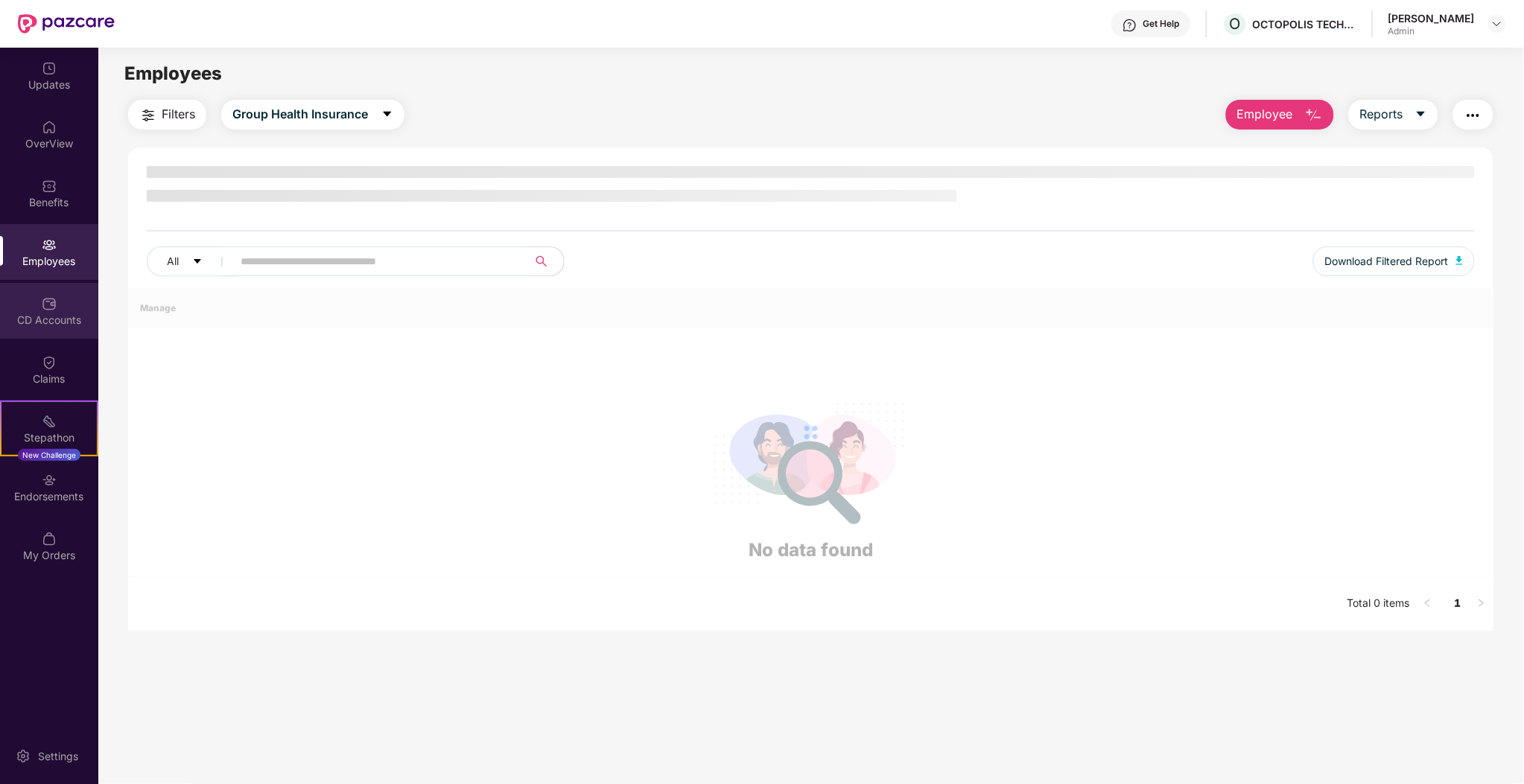
click at [56, 325] on div "CD Accounts" at bounding box center [49, 320] width 99 height 15
